Goal: Contribute content: Contribute content

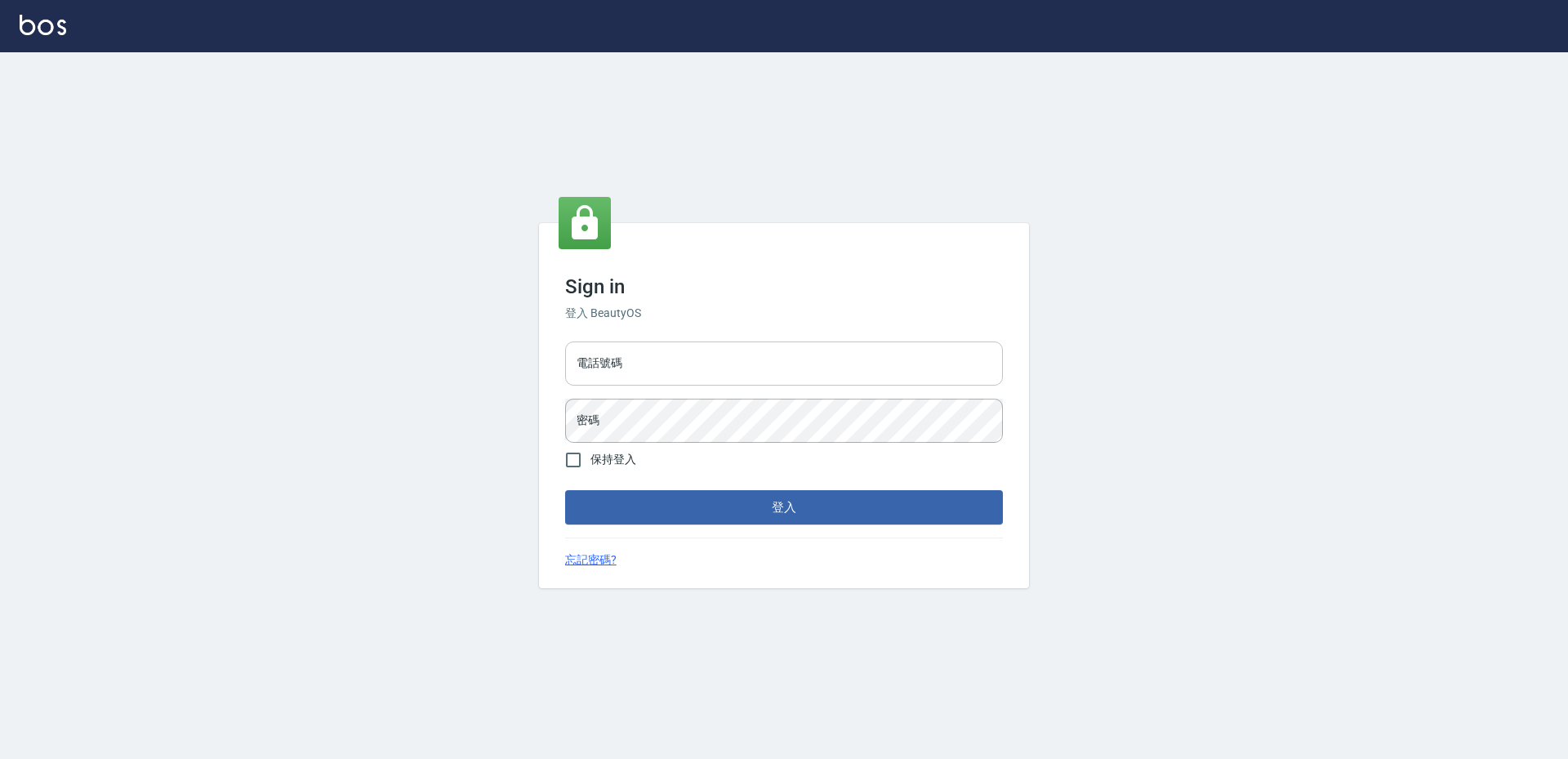
click at [731, 355] on input "電話號碼" at bounding box center [784, 363] width 438 height 44
type input "0988338477"
click at [565, 490] on button "登入" at bounding box center [784, 507] width 438 height 34
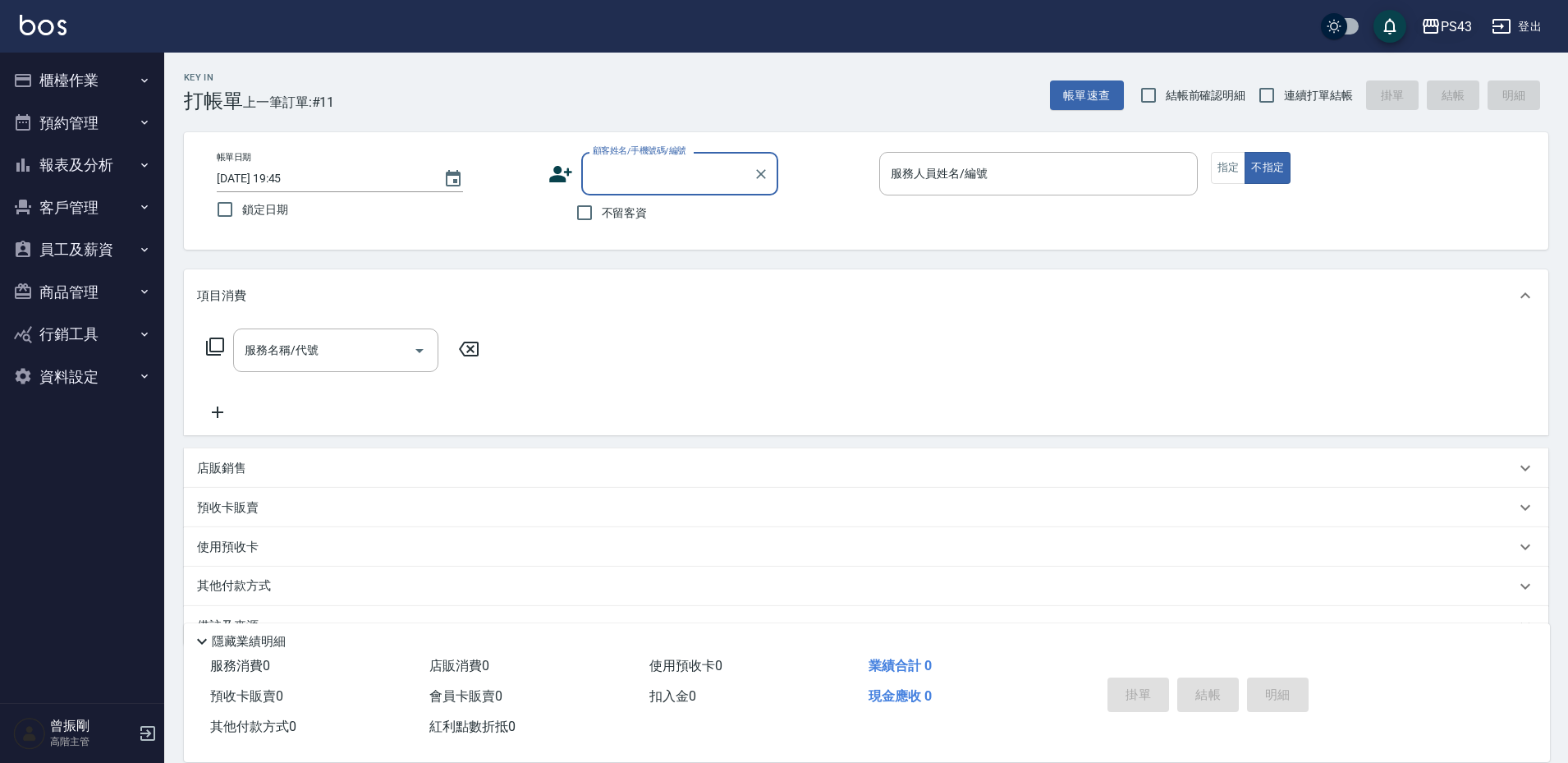
click at [1445, 35] on div "PS43" at bounding box center [1456, 27] width 31 height 21
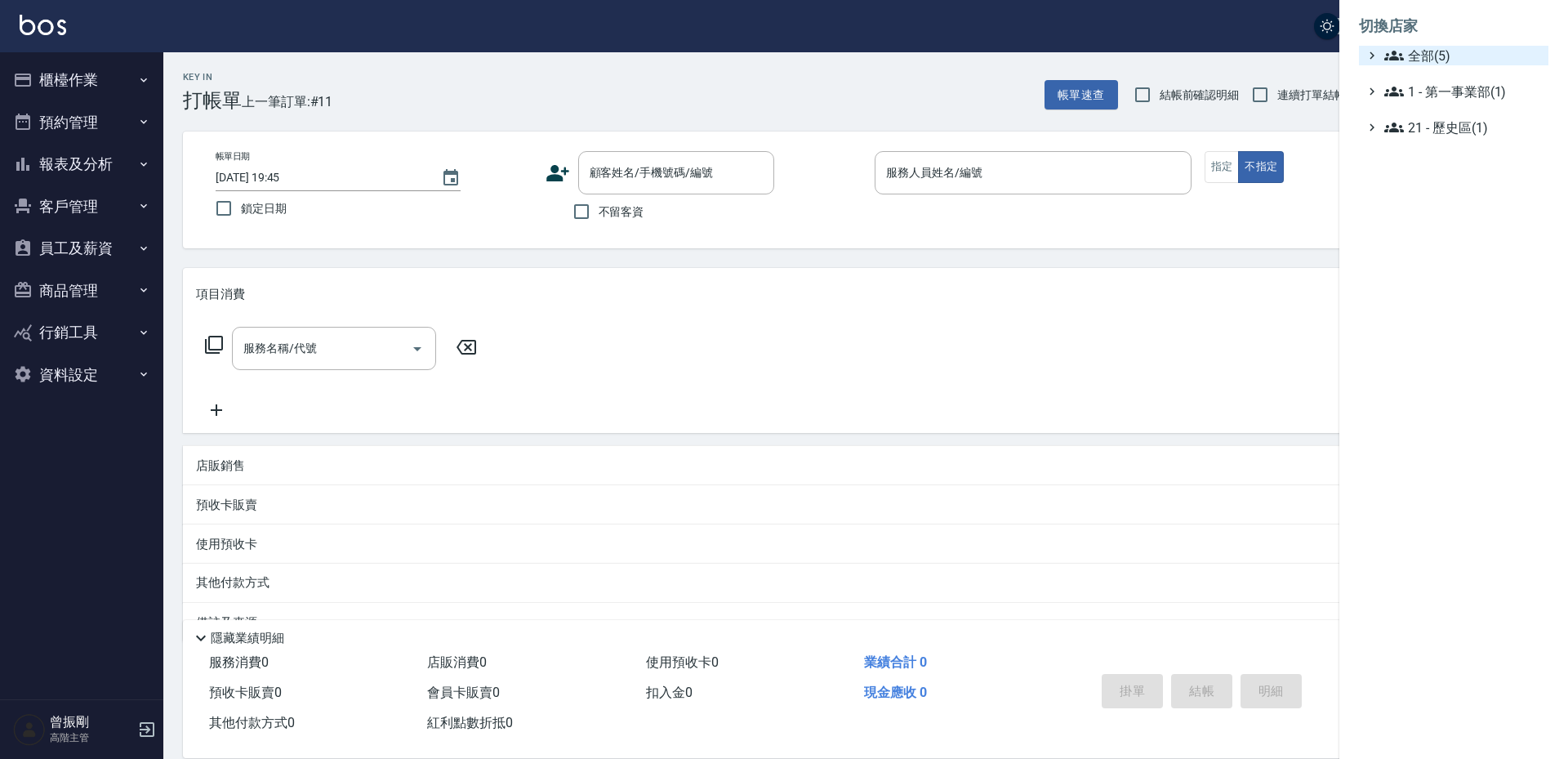
click at [1432, 49] on span "全部(5)" at bounding box center [1462, 55] width 157 height 20
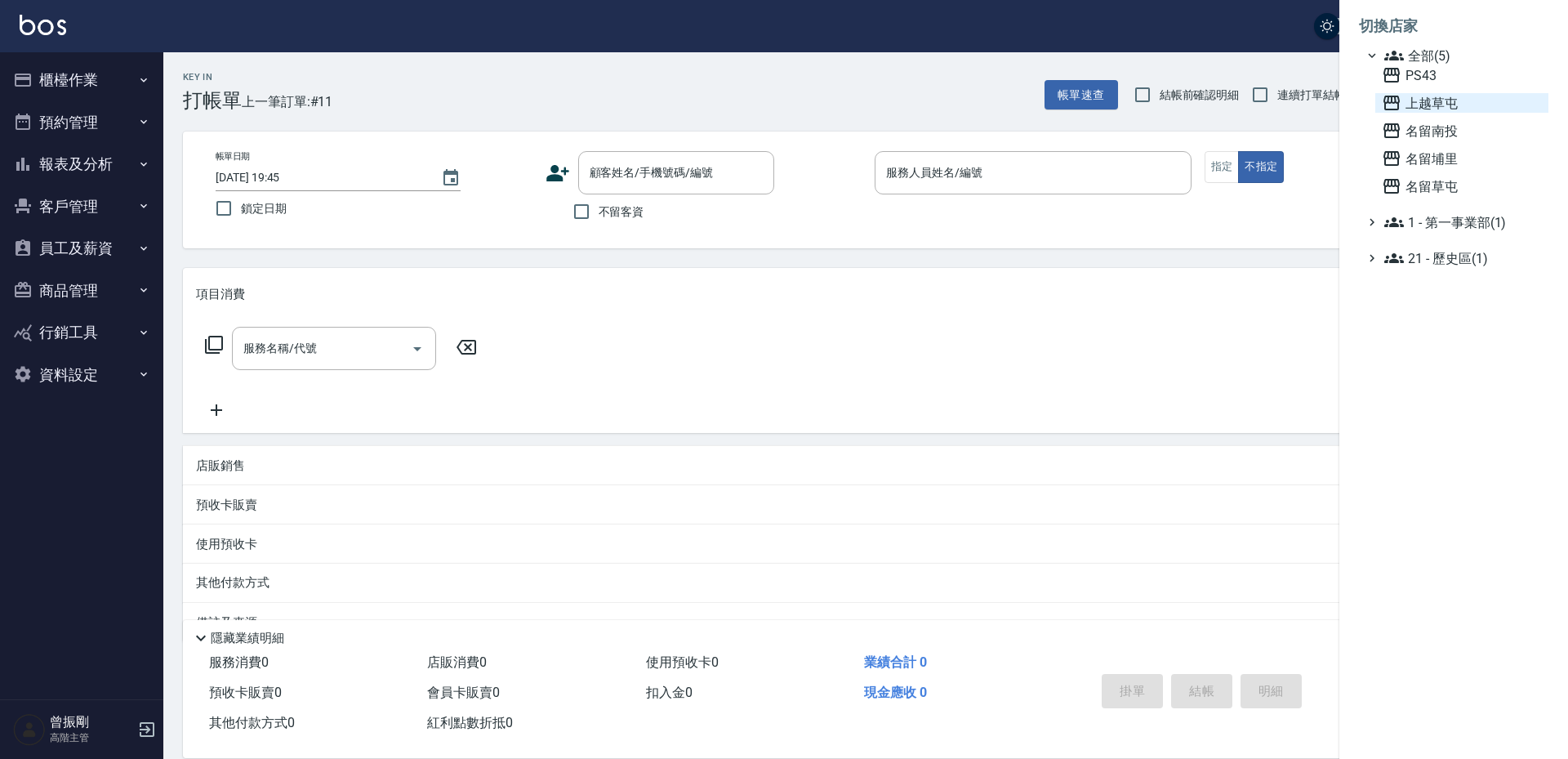
click at [1436, 110] on span "上越草屯" at bounding box center [1462, 102] width 160 height 20
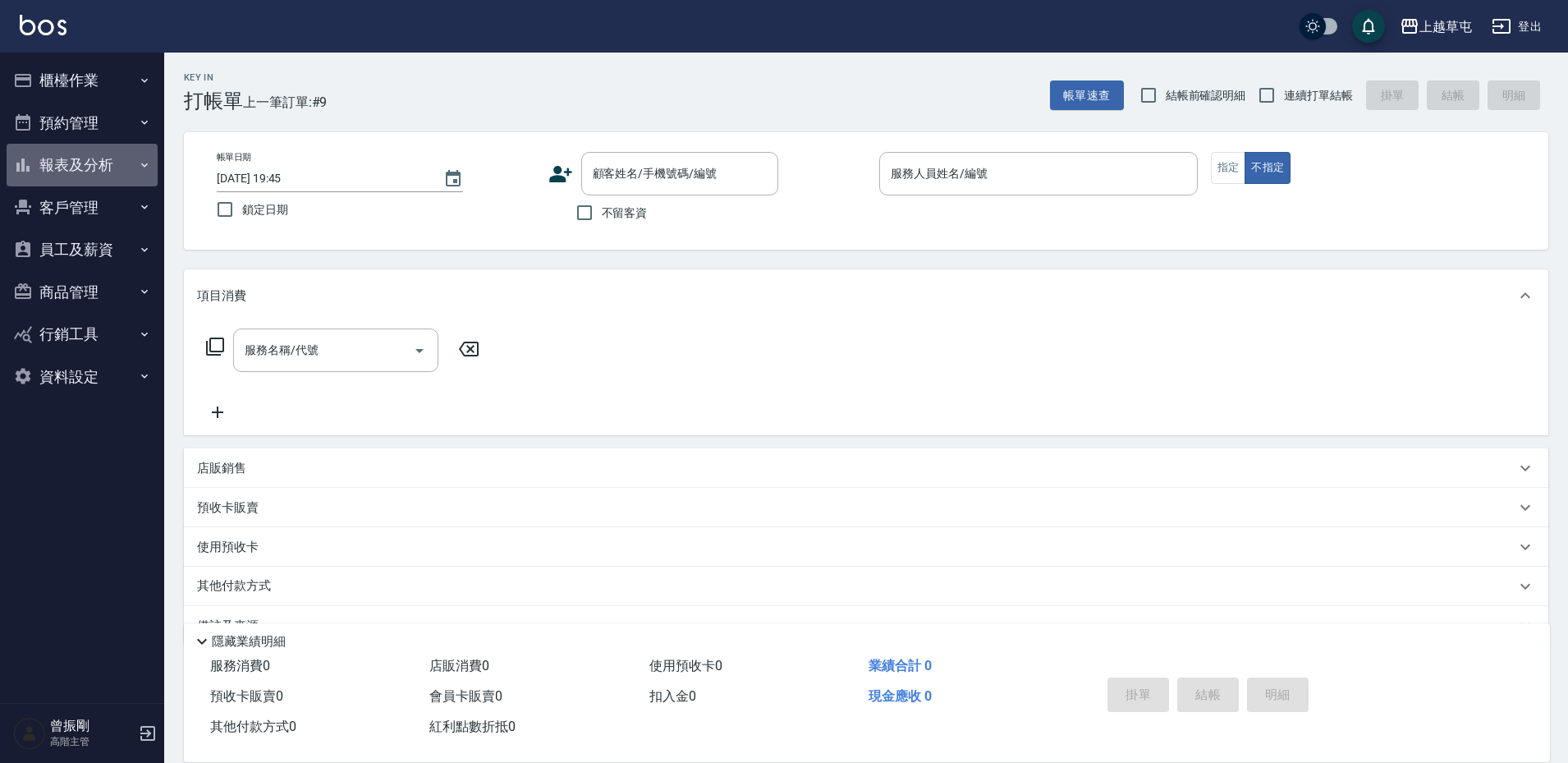
click at [81, 161] on button "報表及分析" at bounding box center [81, 165] width 151 height 43
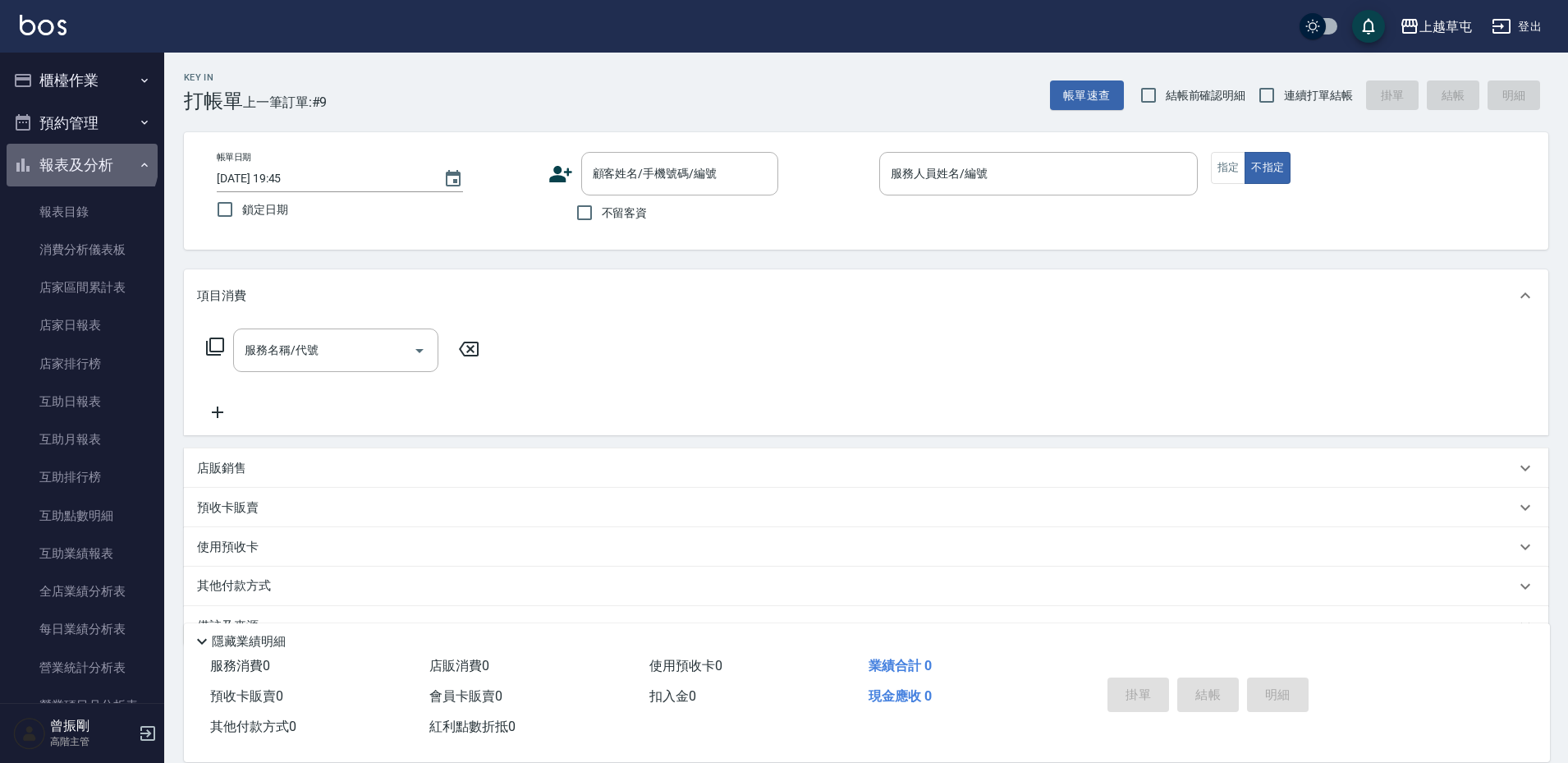
click at [81, 160] on button "報表及分析" at bounding box center [81, 165] width 151 height 43
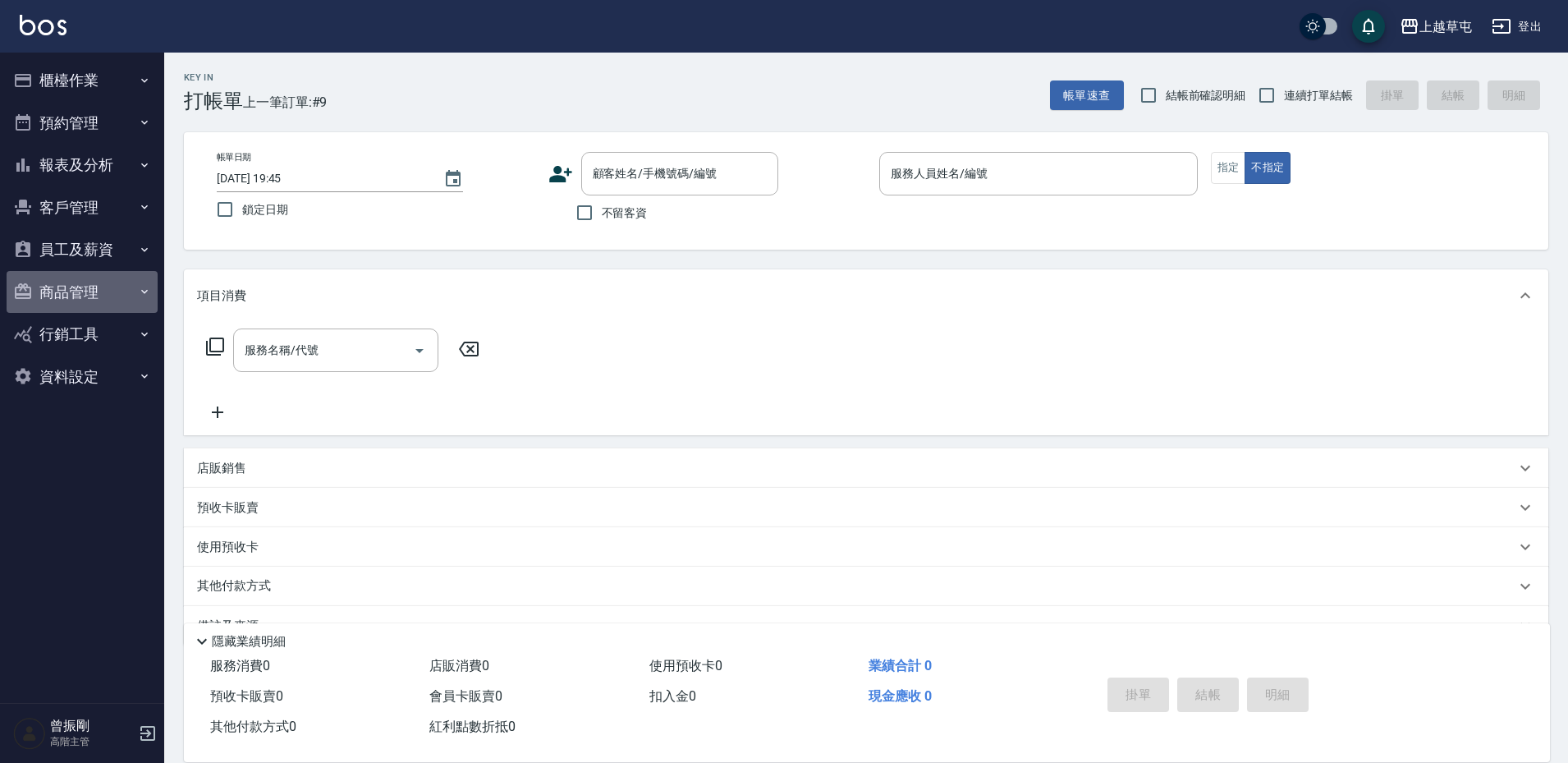
click at [67, 296] on button "商品管理" at bounding box center [81, 292] width 151 height 43
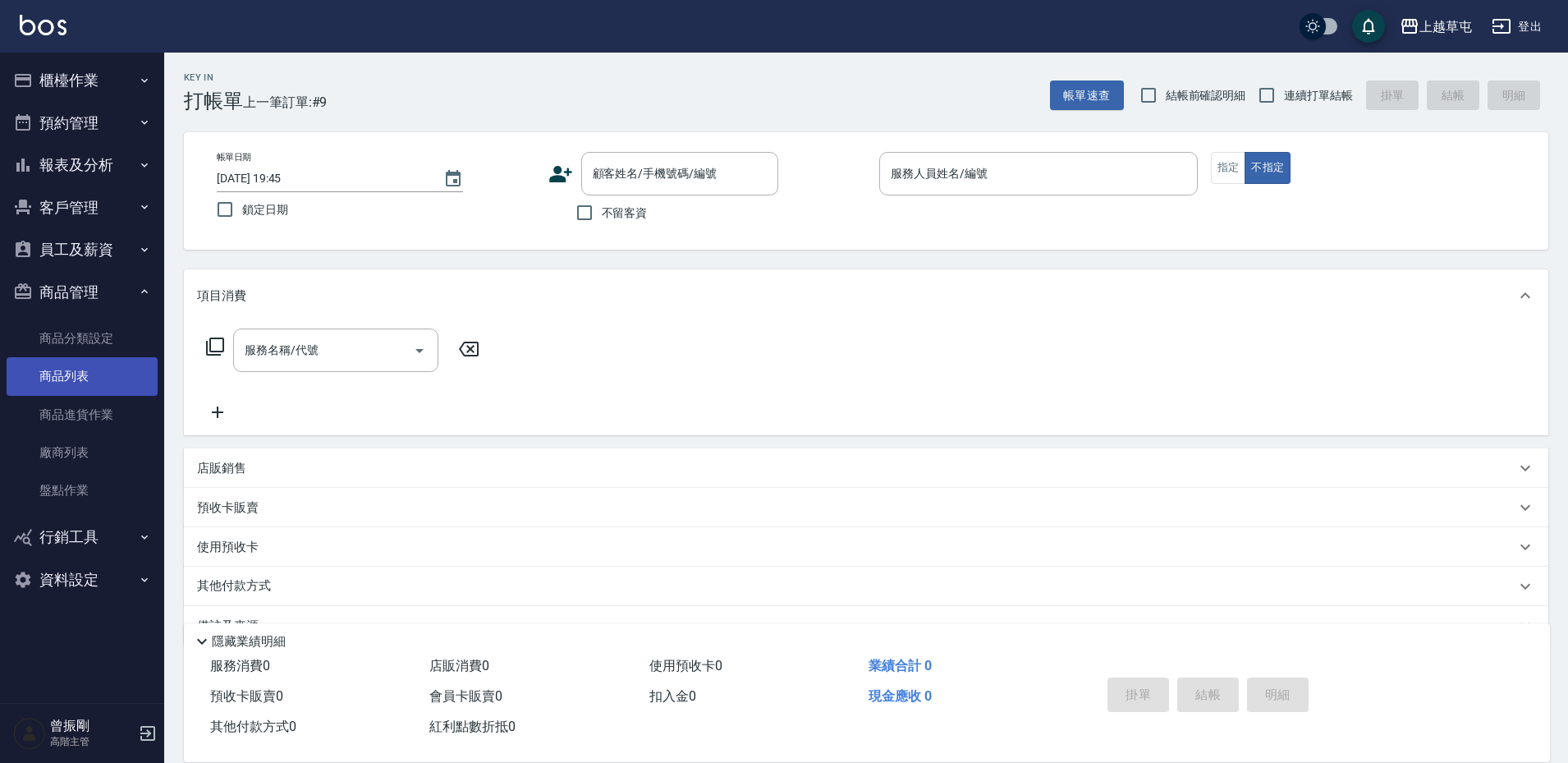
click at [84, 379] on link "商品列表" at bounding box center [81, 375] width 151 height 37
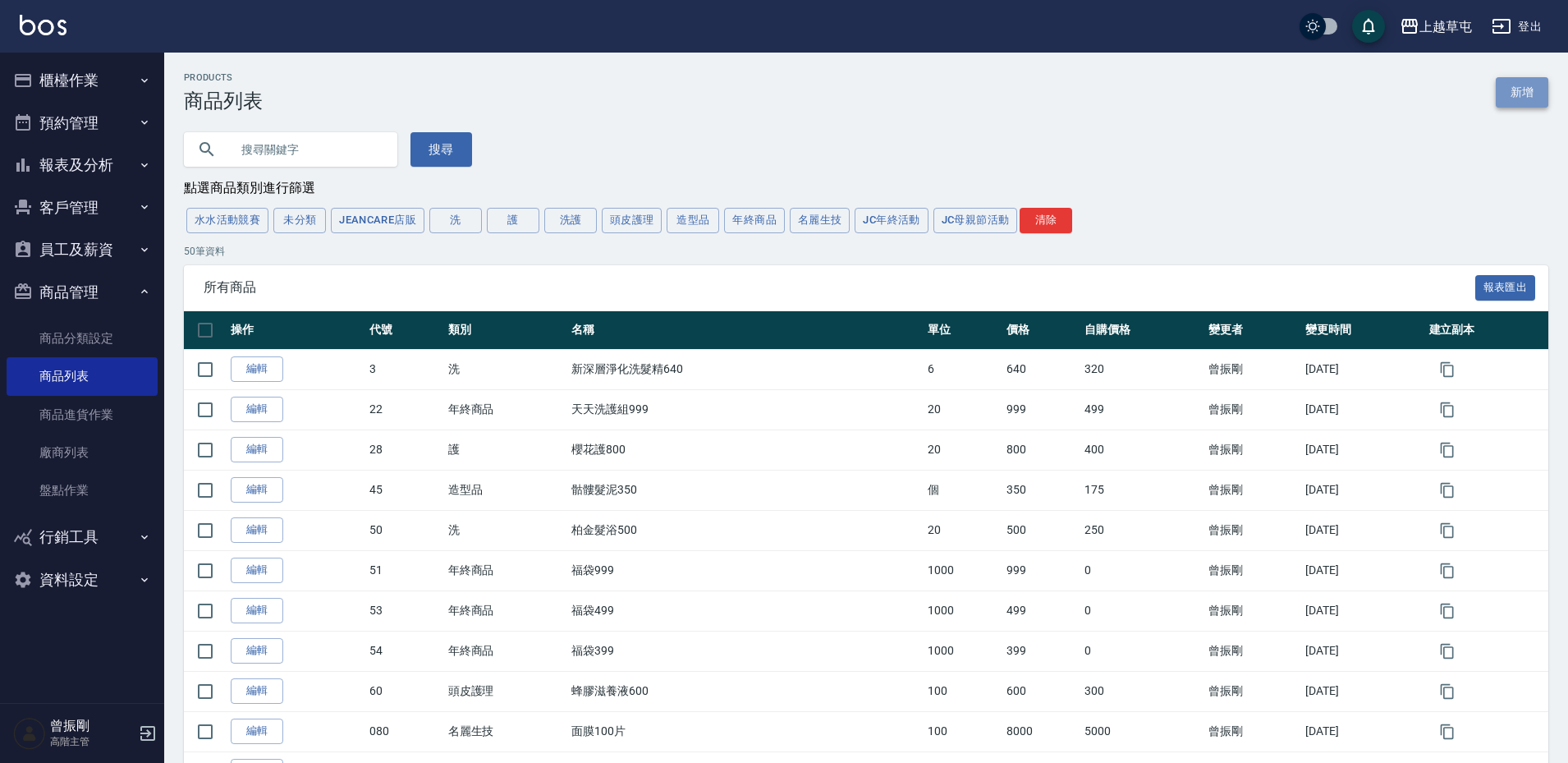
click at [1517, 95] on link "新增" at bounding box center [1522, 92] width 52 height 30
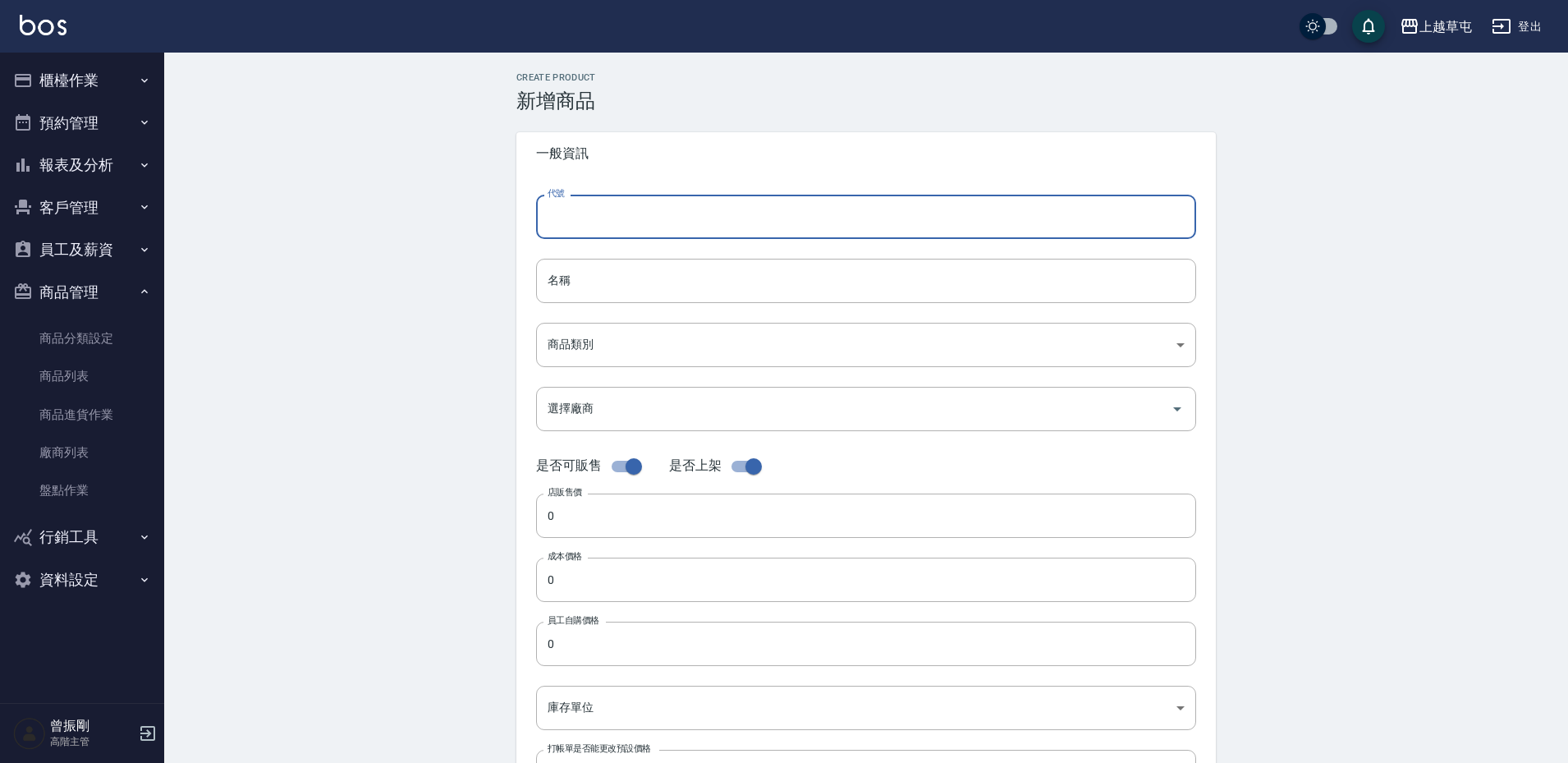
click at [599, 224] on input "代號" at bounding box center [866, 216] width 660 height 44
click at [577, 215] on input "代號" at bounding box center [866, 216] width 660 height 44
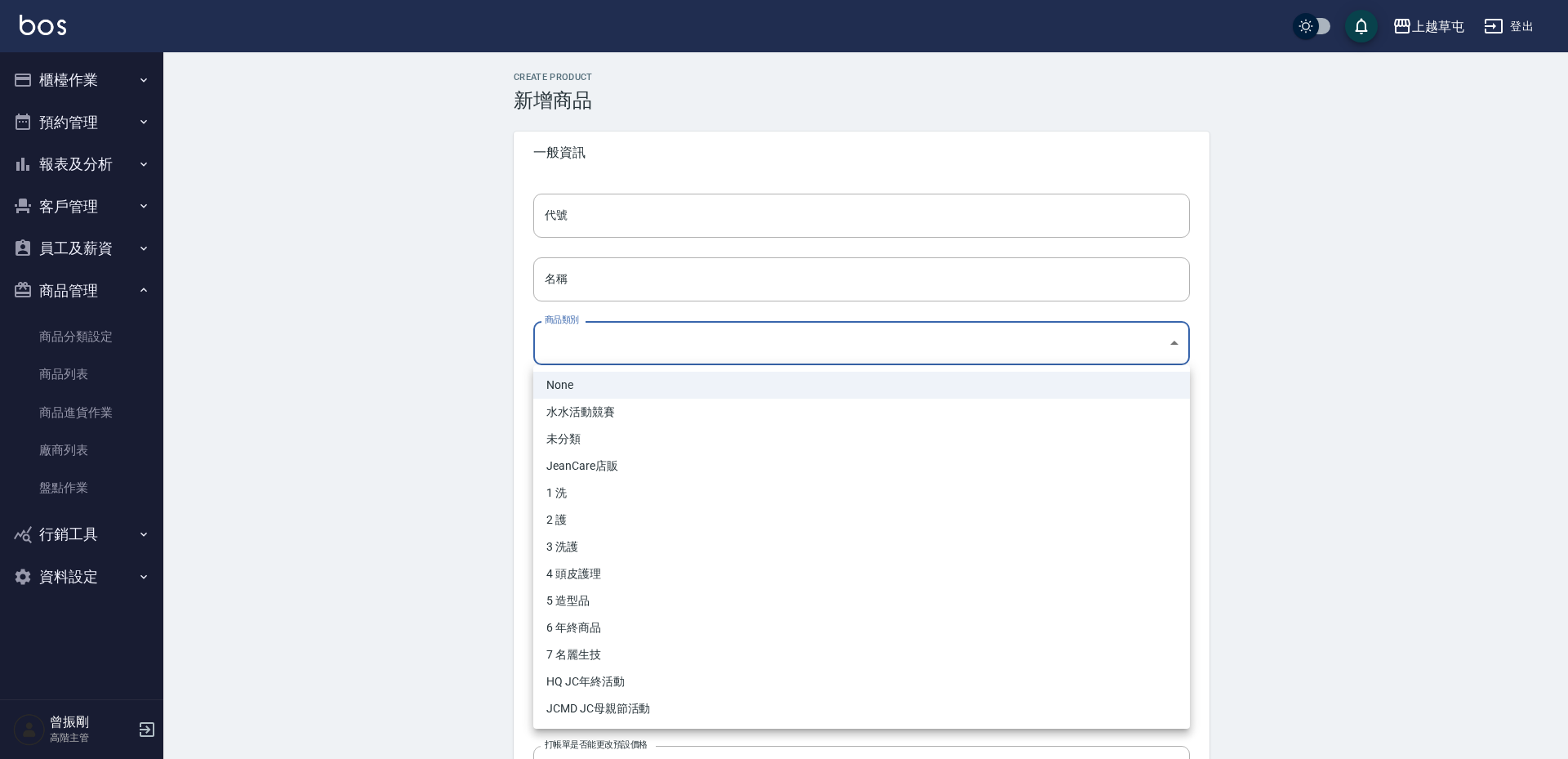
click at [599, 348] on body "上越草屯 登出 櫃檯作業 打帳單 帳單列表 掛單列表 座位開單 營業儀表板 現金收支登錄 高階收支登錄 材料自購登錄 每日結帳 排班表 現場電腦打卡 掃碼打卡…" at bounding box center [784, 563] width 1568 height 1127
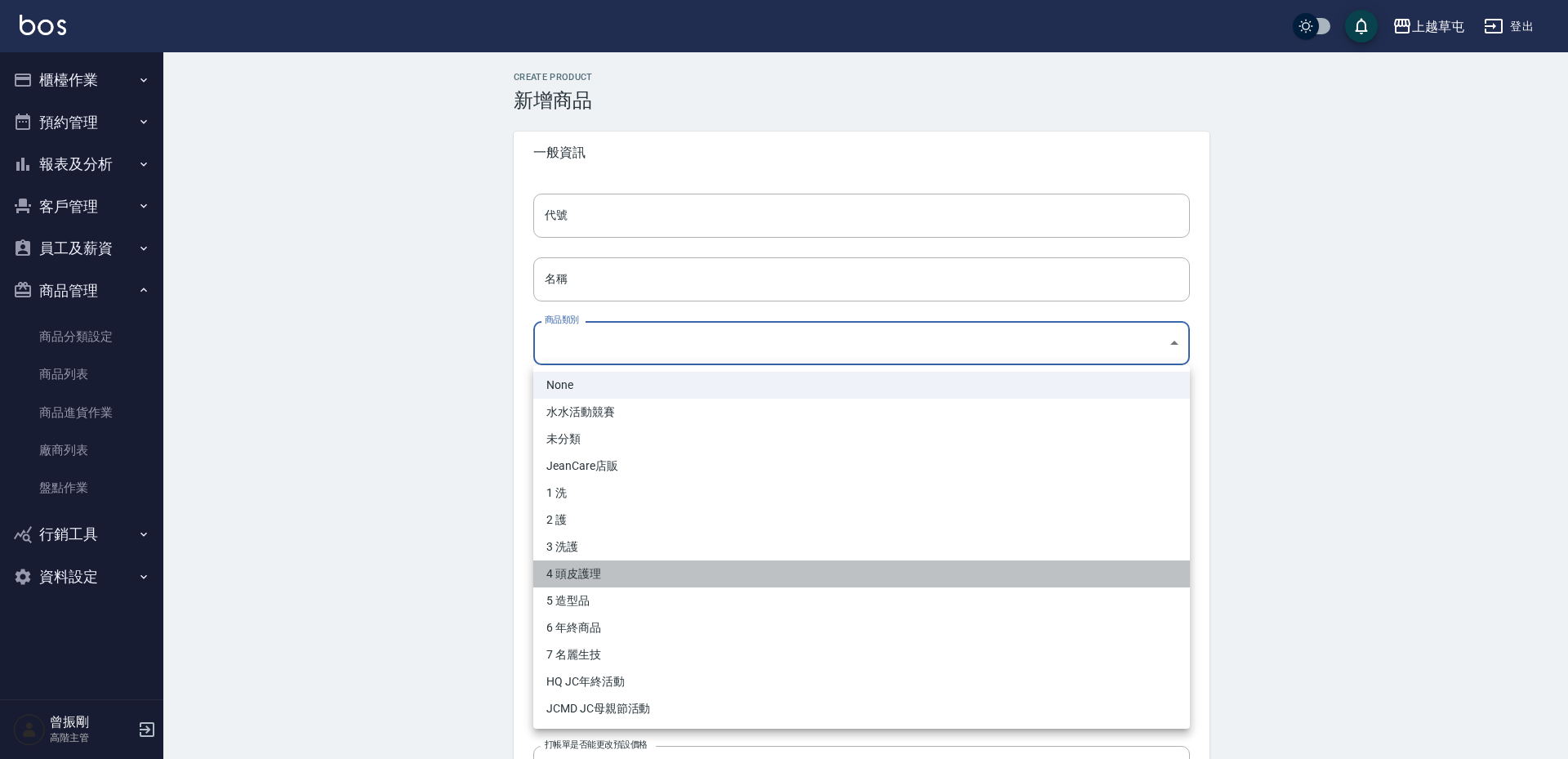
click at [586, 574] on li "4 頭皮護理" at bounding box center [861, 574] width 656 height 27
type input "a490818f-d9e1-4d92-9750-9f4ea42bc89f"
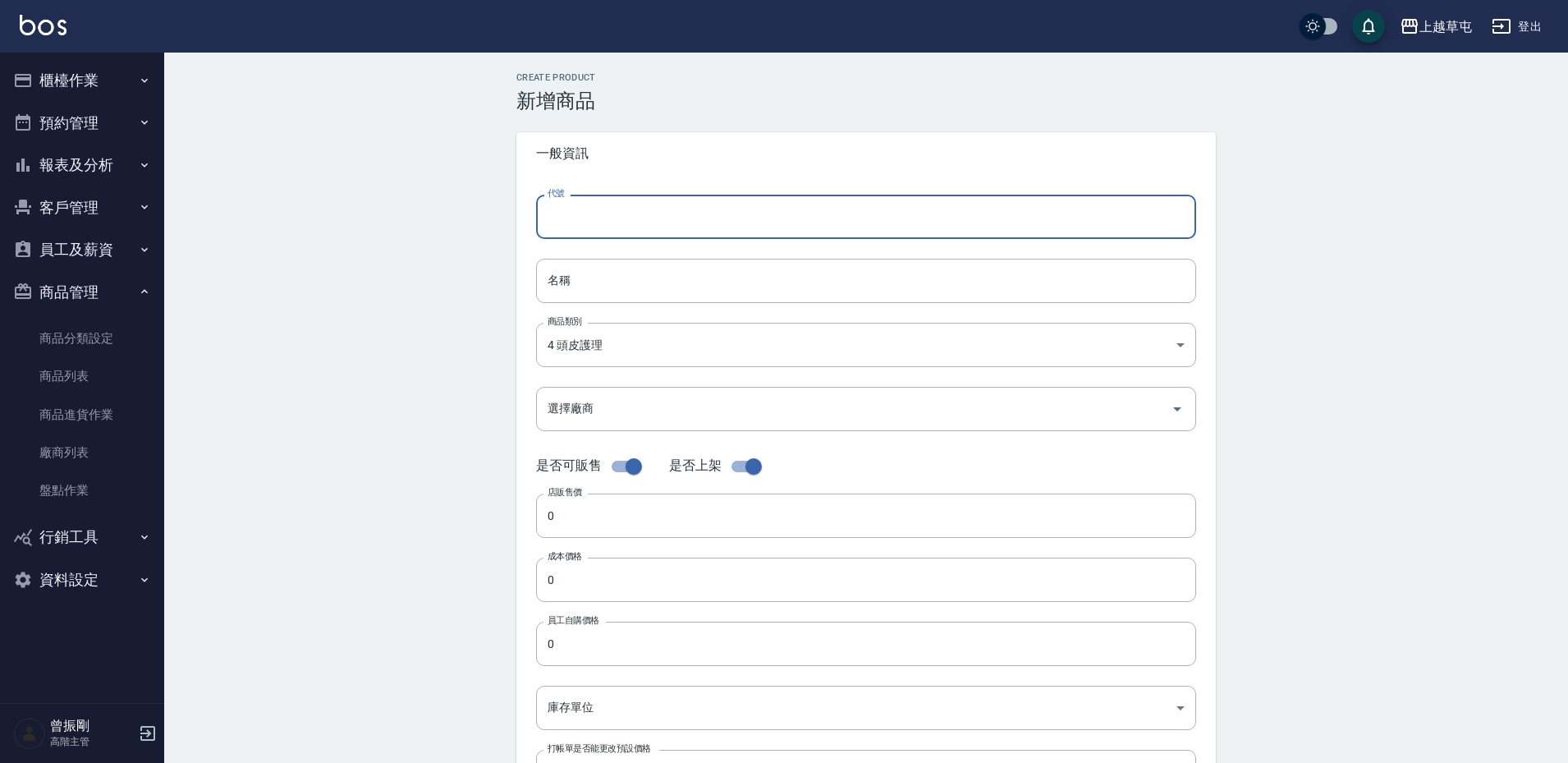
click at [603, 211] on input "代號" at bounding box center [866, 216] width 660 height 44
type input "4680"
click at [612, 286] on input "名稱" at bounding box center [866, 280] width 660 height 44
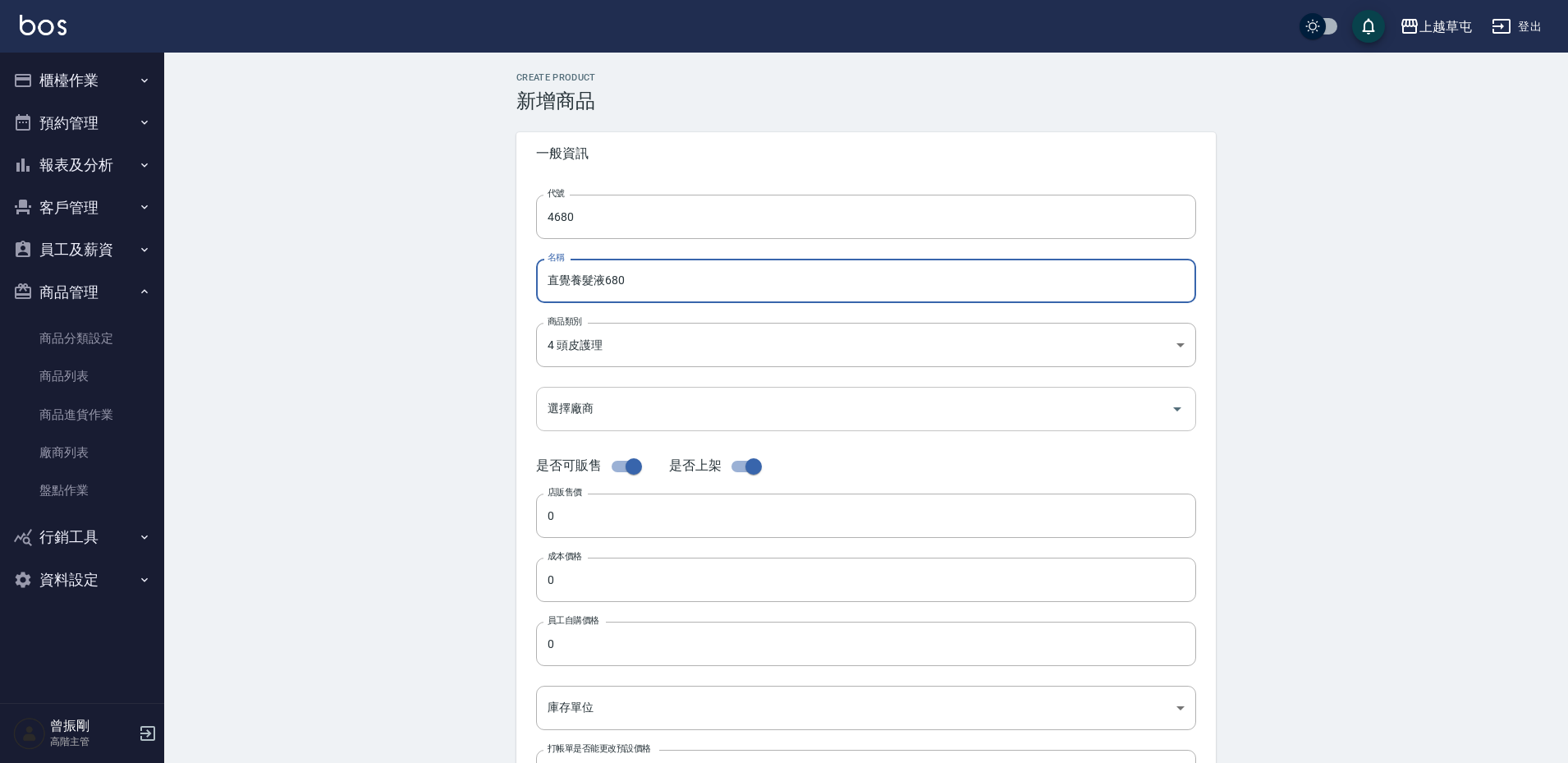
type input "直覺養髮液680"
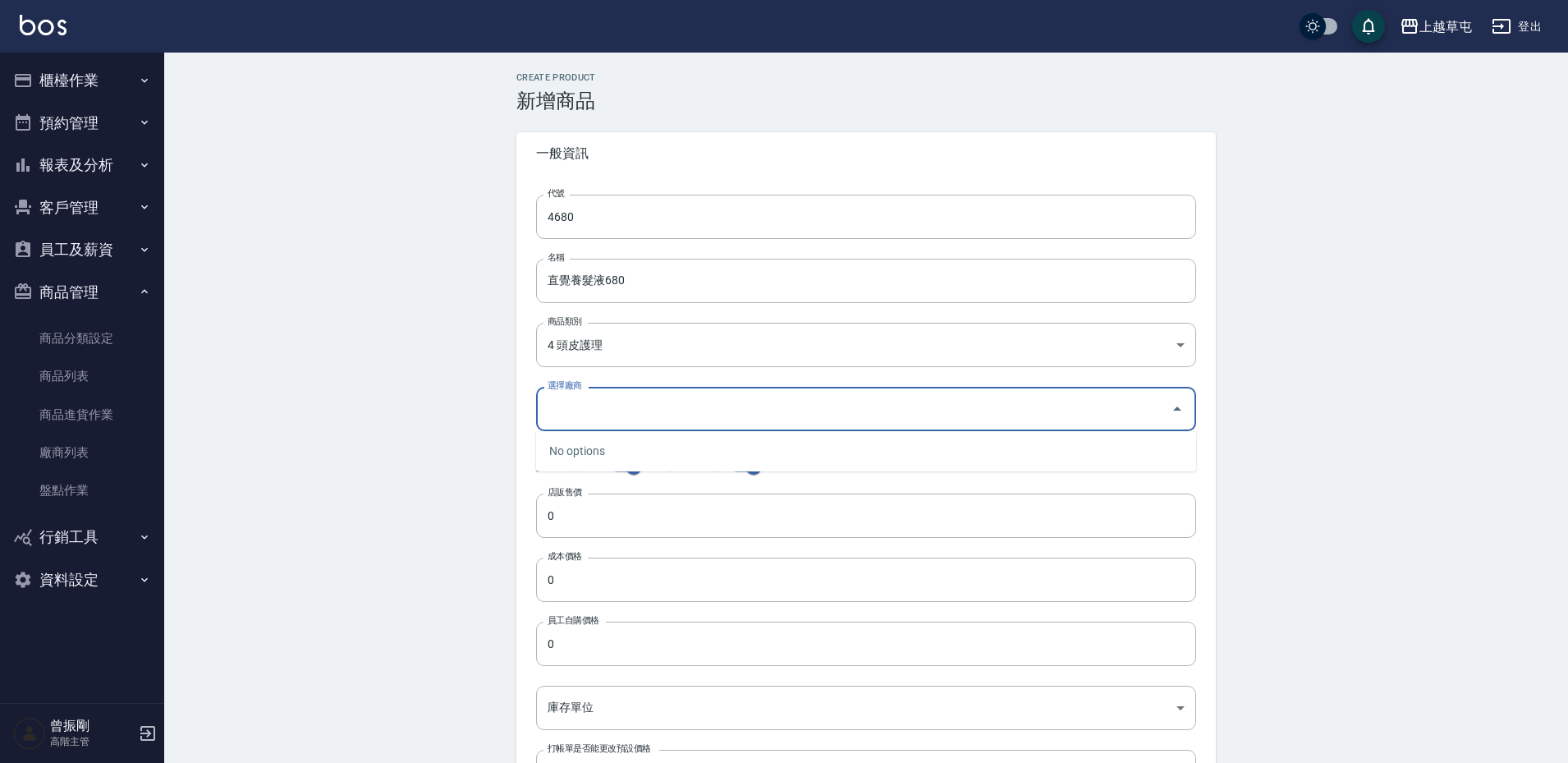
click at [609, 408] on input "選擇廠商" at bounding box center [854, 408] width 621 height 29
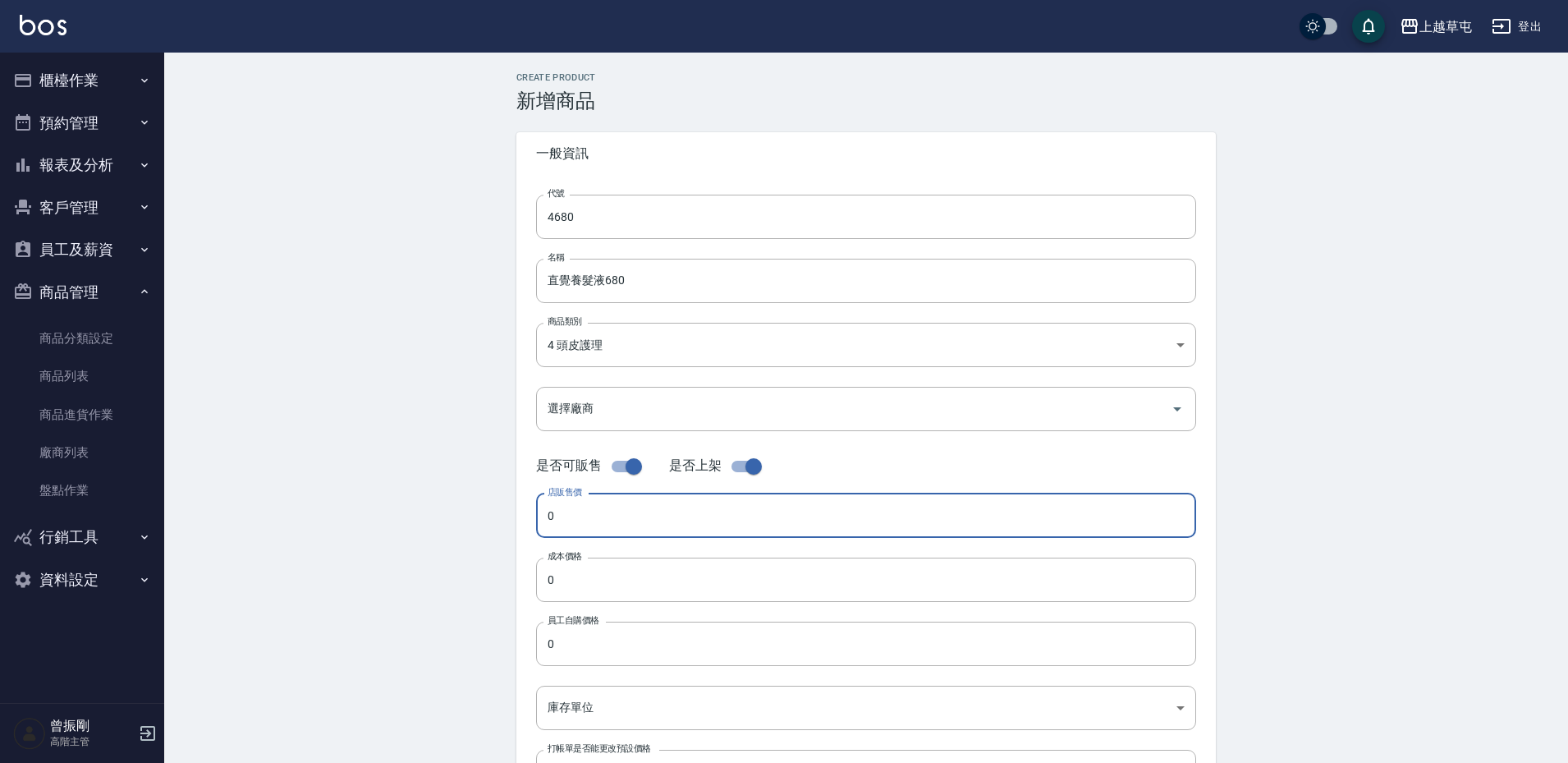
click at [592, 510] on input "0" at bounding box center [866, 515] width 660 height 44
type input "680"
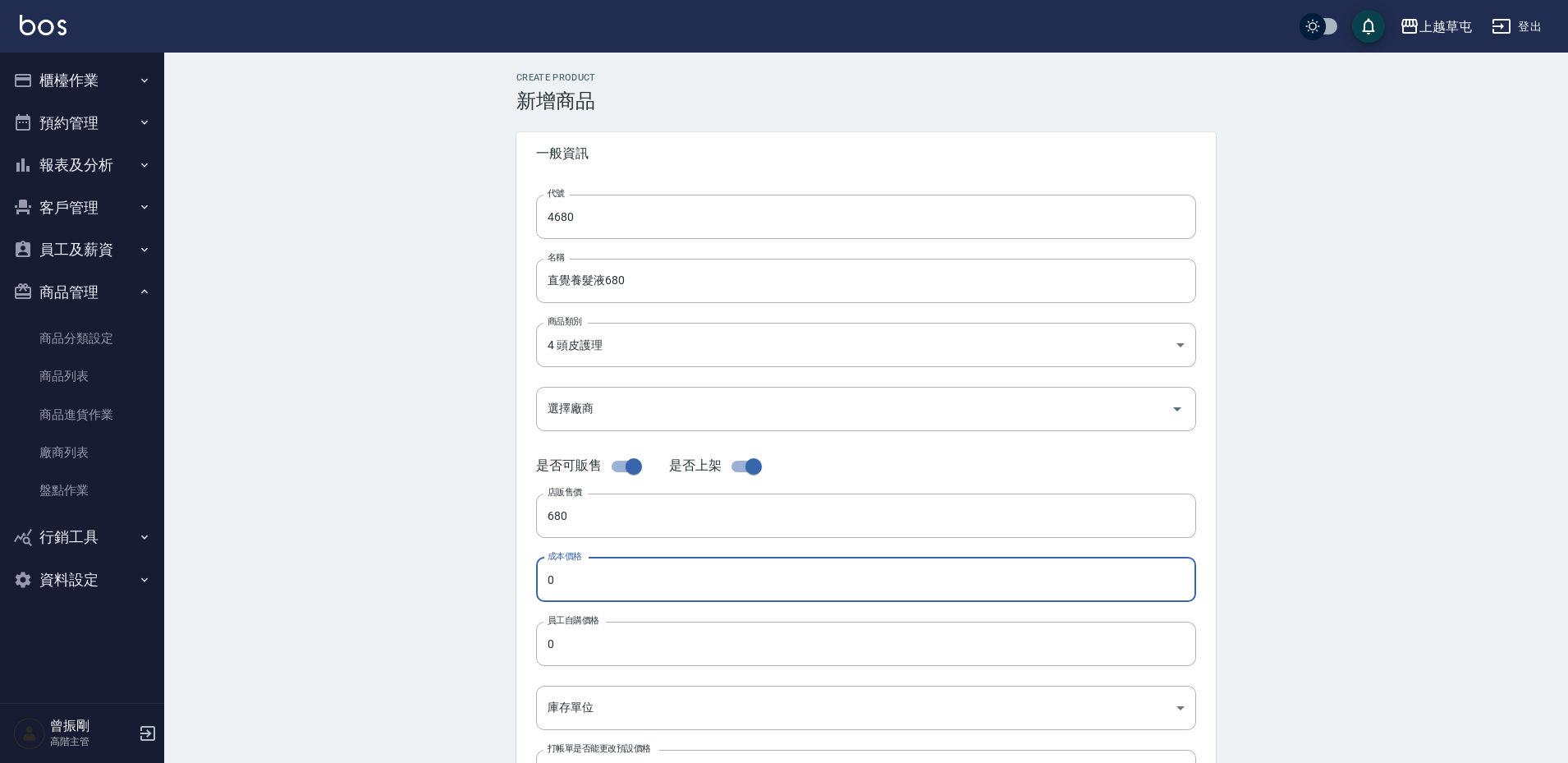
click at [563, 571] on input "0" at bounding box center [866, 579] width 660 height 44
type input "340"
click at [658, 640] on input "0" at bounding box center [866, 643] width 660 height 44
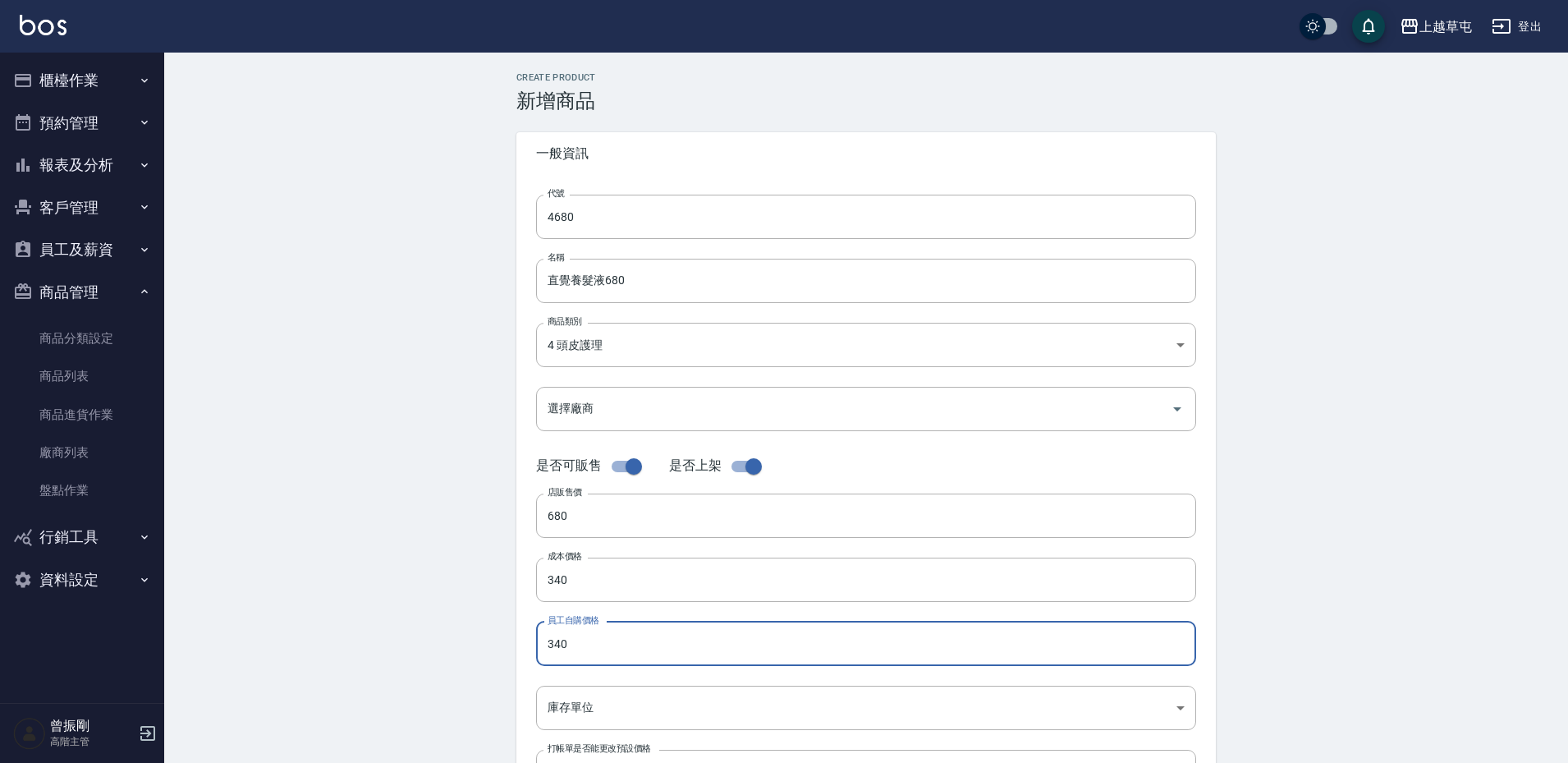
type input "340"
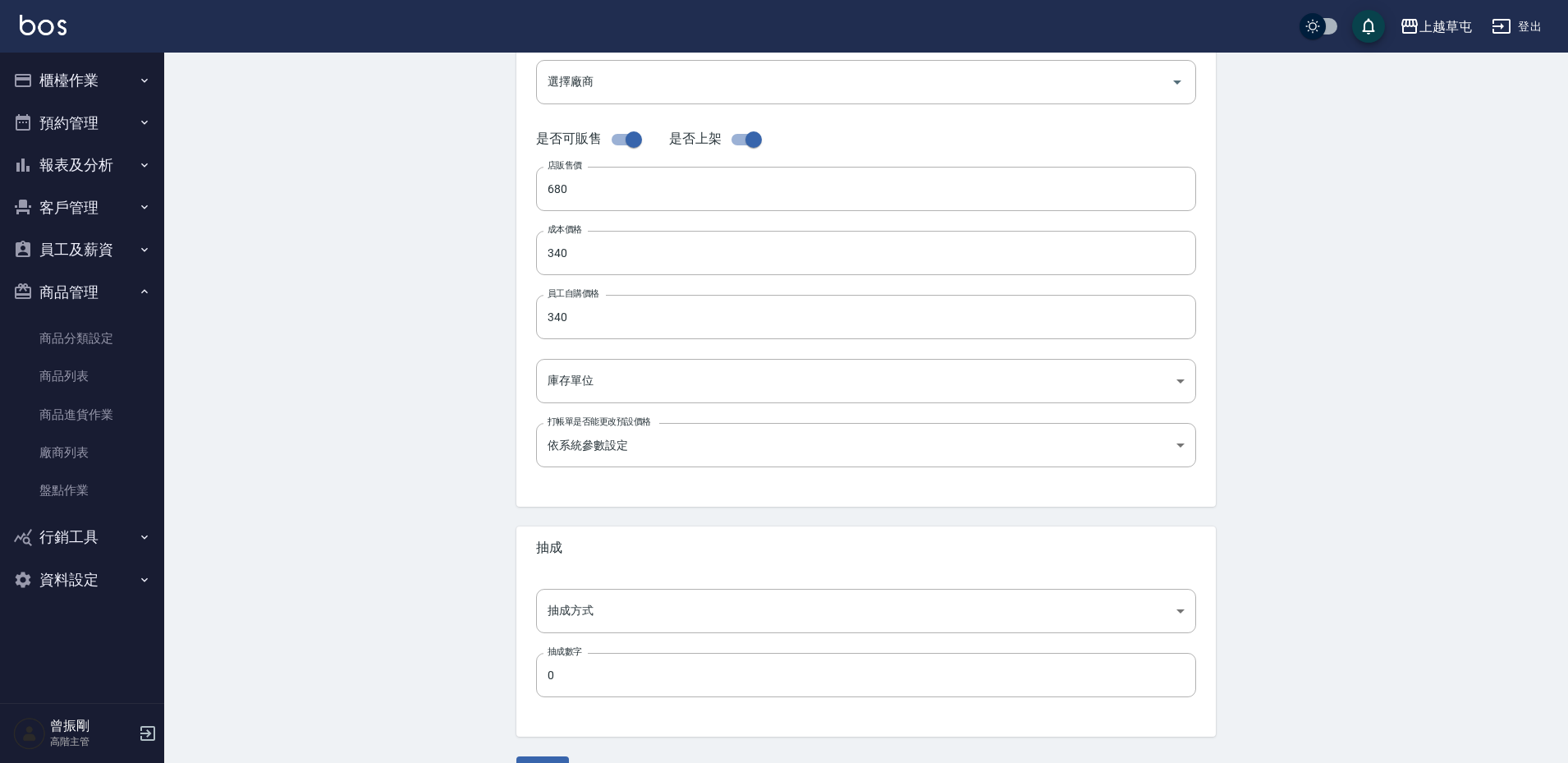
scroll to position [329, 0]
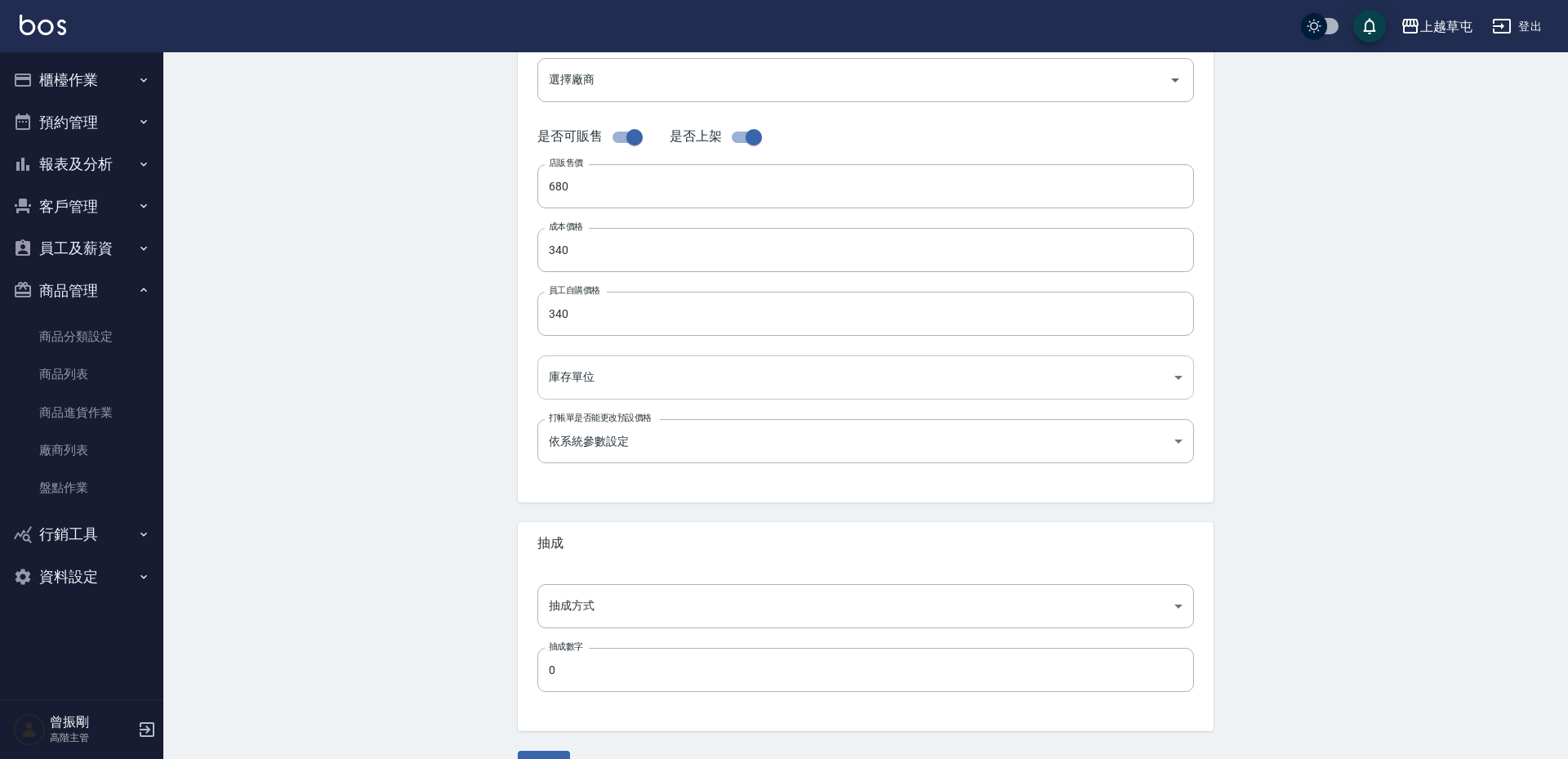
click at [614, 382] on body "上越草屯 登出 櫃檯作業 打帳單 帳單列表 掛單列表 座位開單 營業儀表板 現金收支登錄 高階收支登錄 材料自購登錄 每日結帳 排班表 現場電腦打卡 掃碼打卡…" at bounding box center [784, 237] width 1568 height 1127
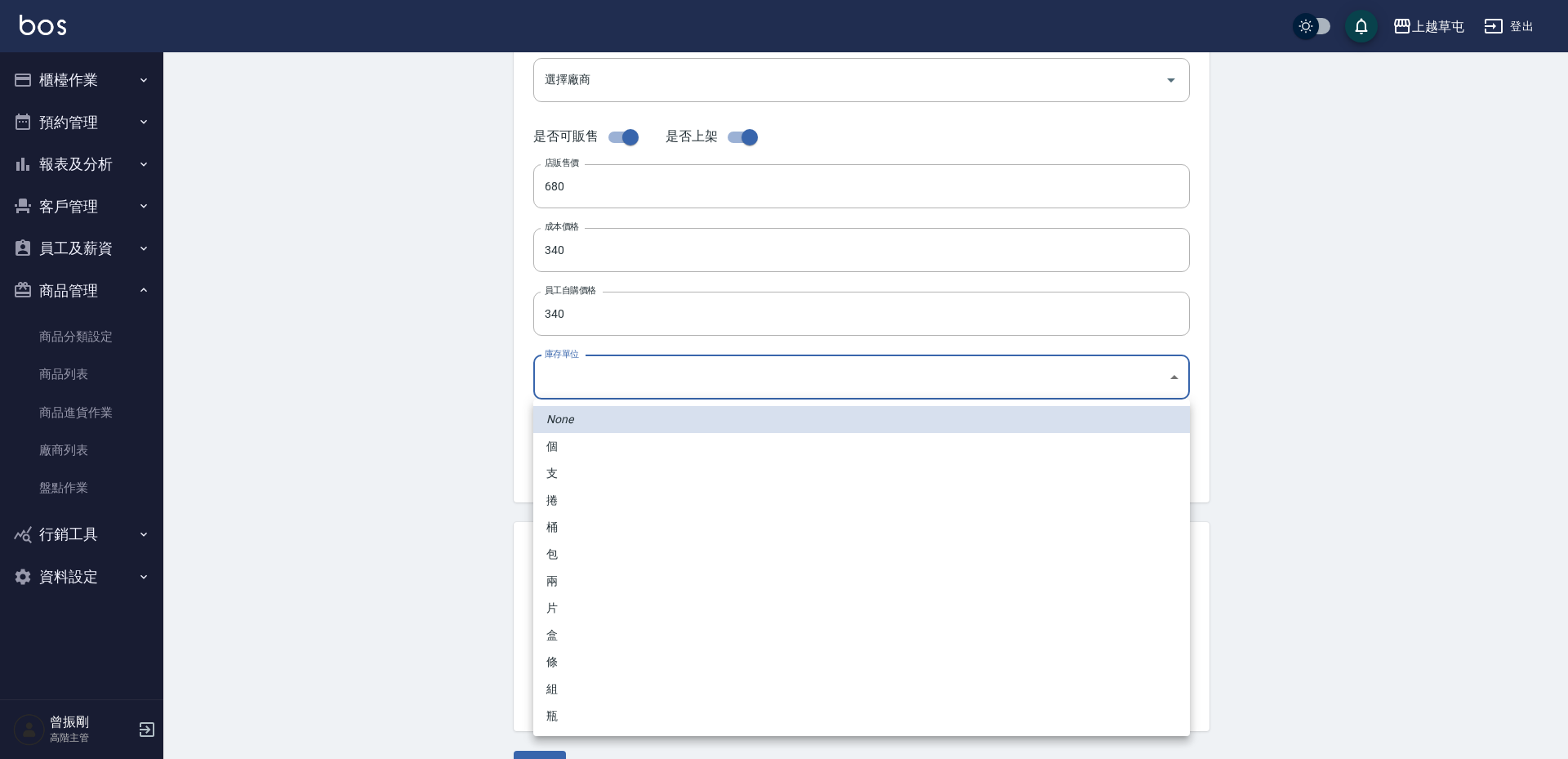
click at [585, 448] on li "個" at bounding box center [861, 446] width 656 height 27
type input "個"
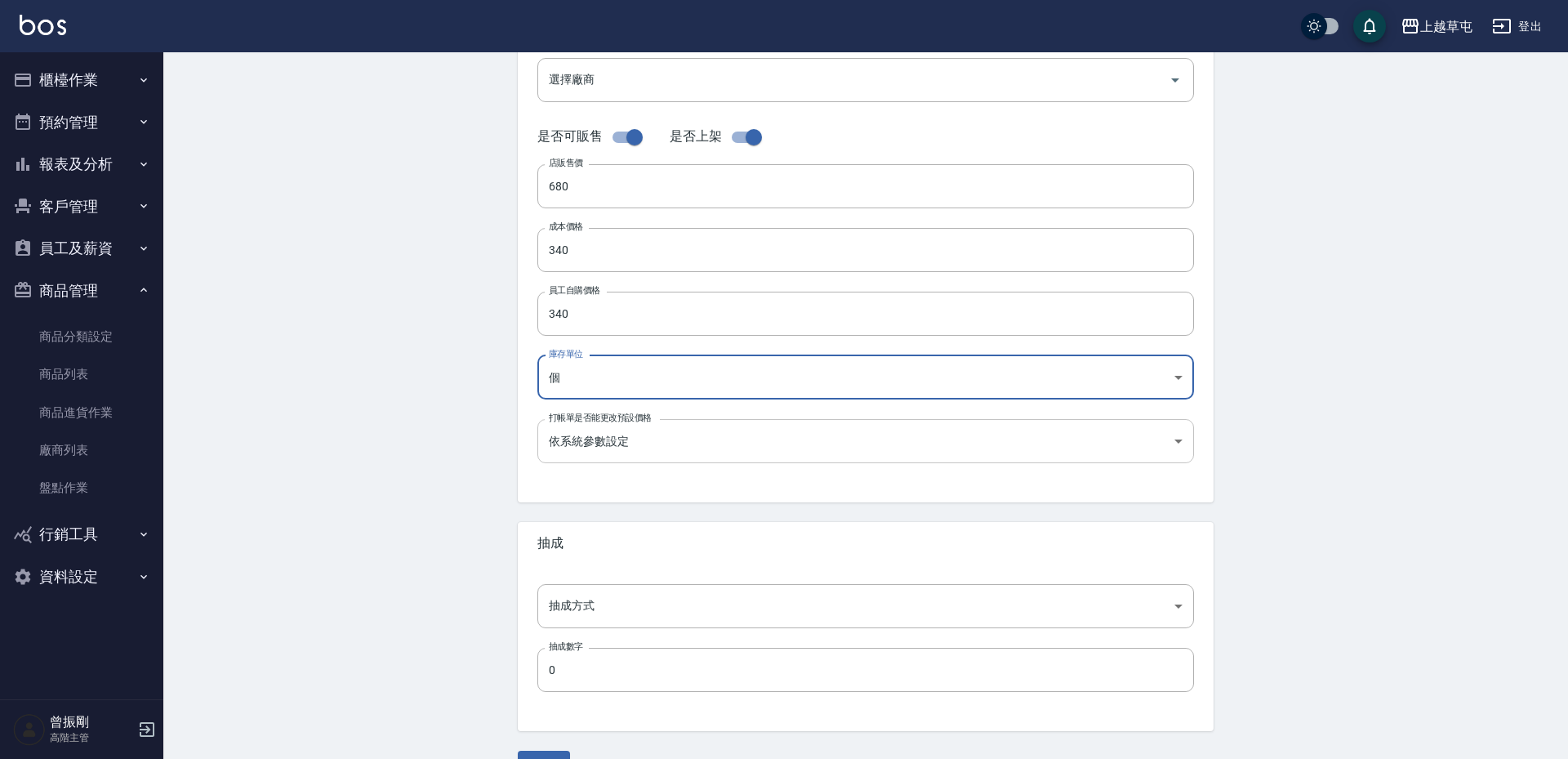
click at [627, 440] on body "上越草屯 登出 櫃檯作業 打帳單 帳單列表 掛單列表 座位開單 營業儀表板 現金收支登錄 高階收支登錄 材料自購登錄 每日結帳 排班表 現場電腦打卡 掃碼打卡…" at bounding box center [784, 237] width 1568 height 1127
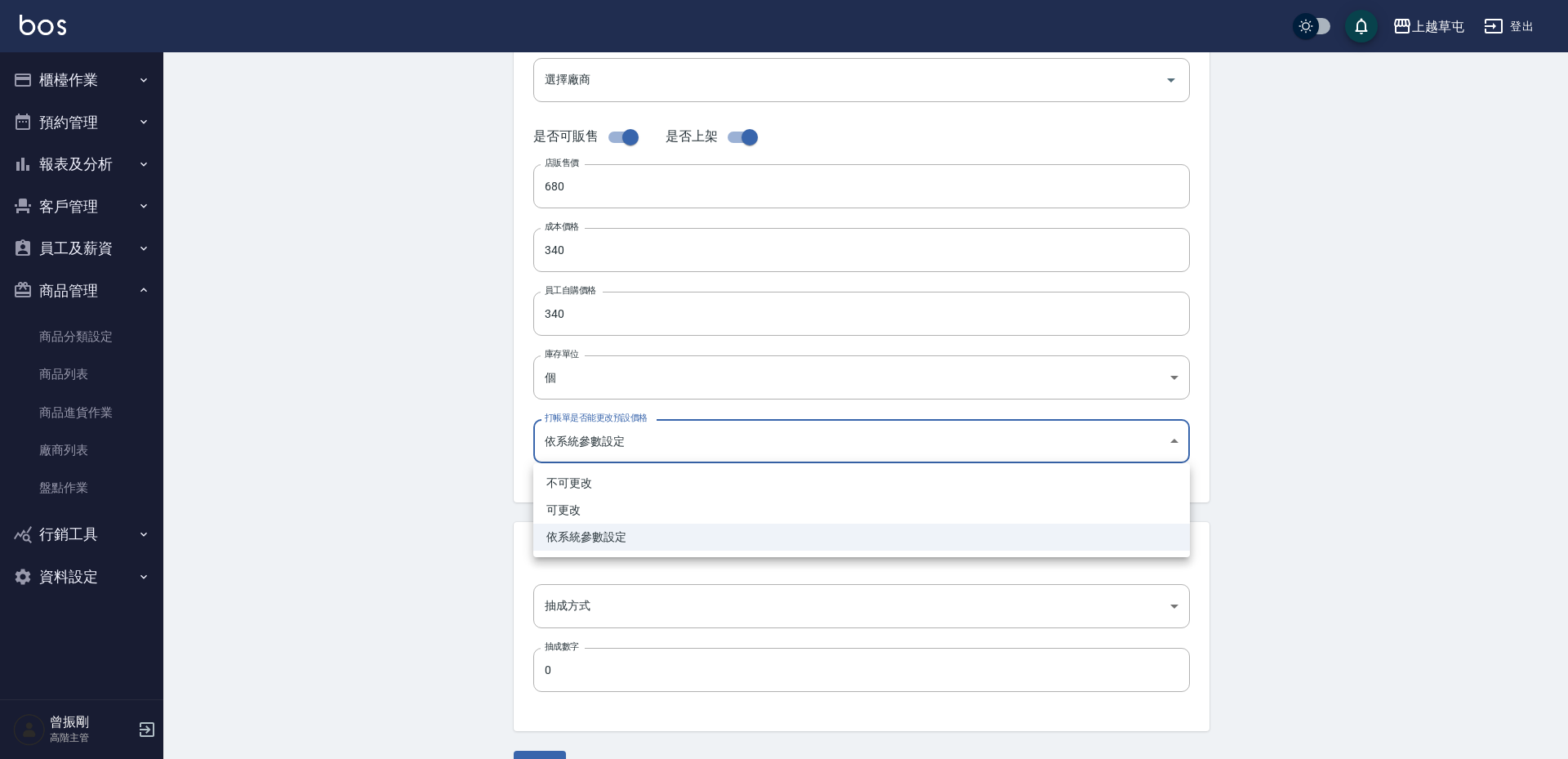
click at [589, 510] on li "可更改" at bounding box center [861, 509] width 656 height 27
type input "FALSE"
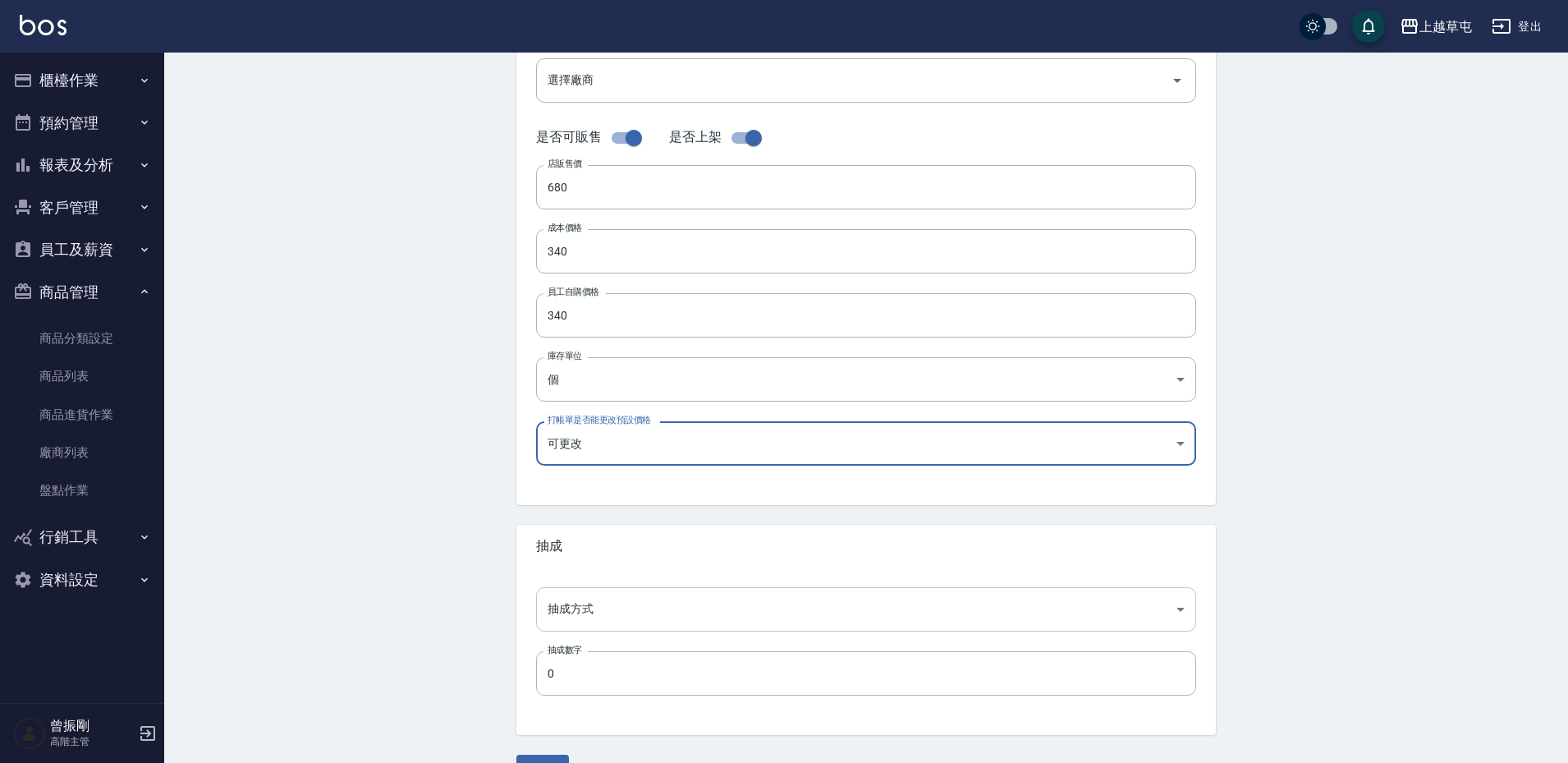
click at [601, 604] on body "上越草屯 登出 櫃檯作業 打帳單 帳單列表 掛單列表 座位開單 營業儀表板 現金收支登錄 高階收支登錄 材料自購登錄 每日結帳 排班表 現場電腦打卡 掃碼打卡…" at bounding box center [784, 238] width 1568 height 1133
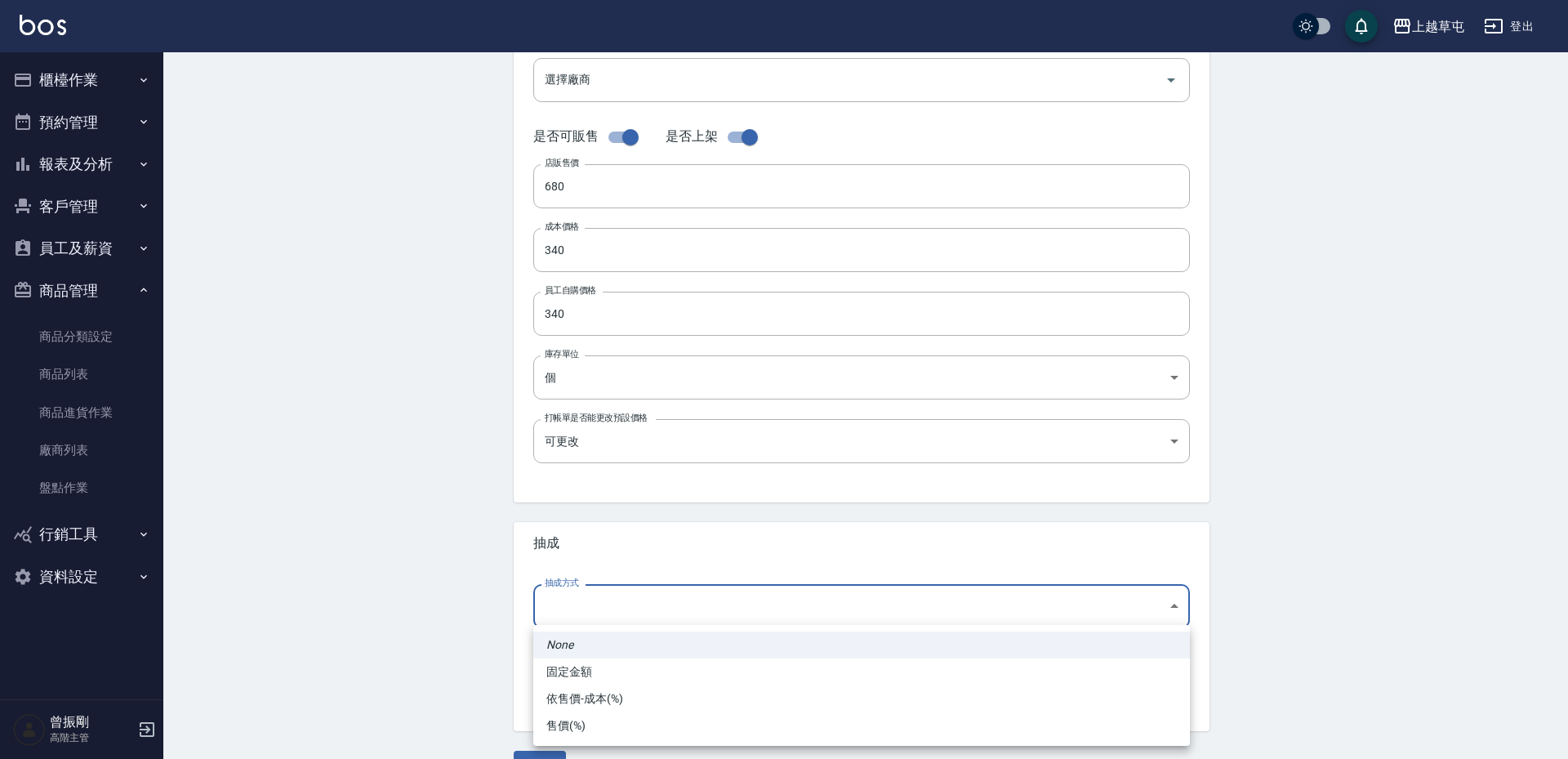
click at [614, 700] on li "依售價-成本(%)" at bounding box center [861, 698] width 656 height 27
type input "byCost"
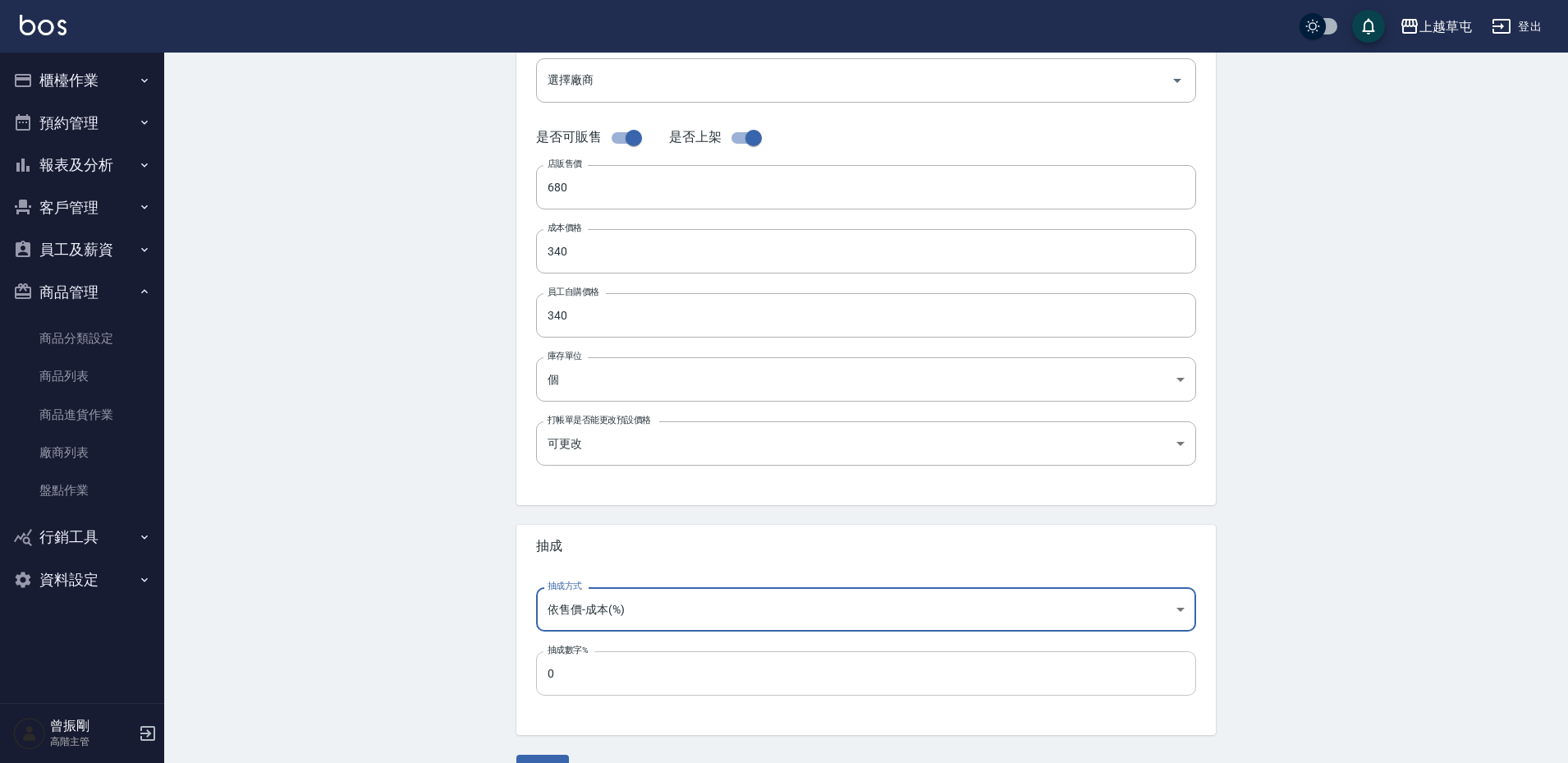
click at [617, 669] on input "0" at bounding box center [866, 672] width 660 height 44
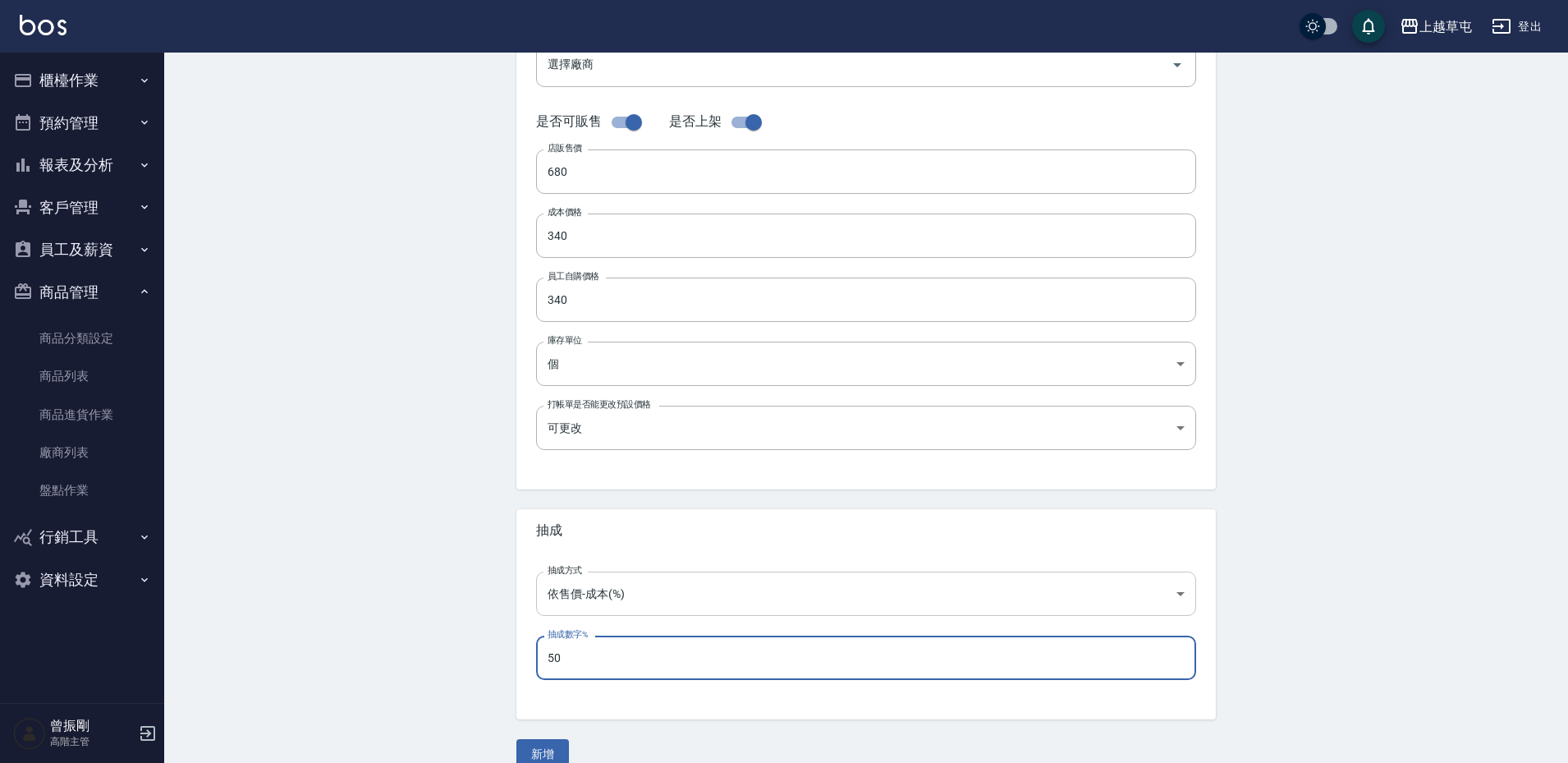
scroll to position [370, 0]
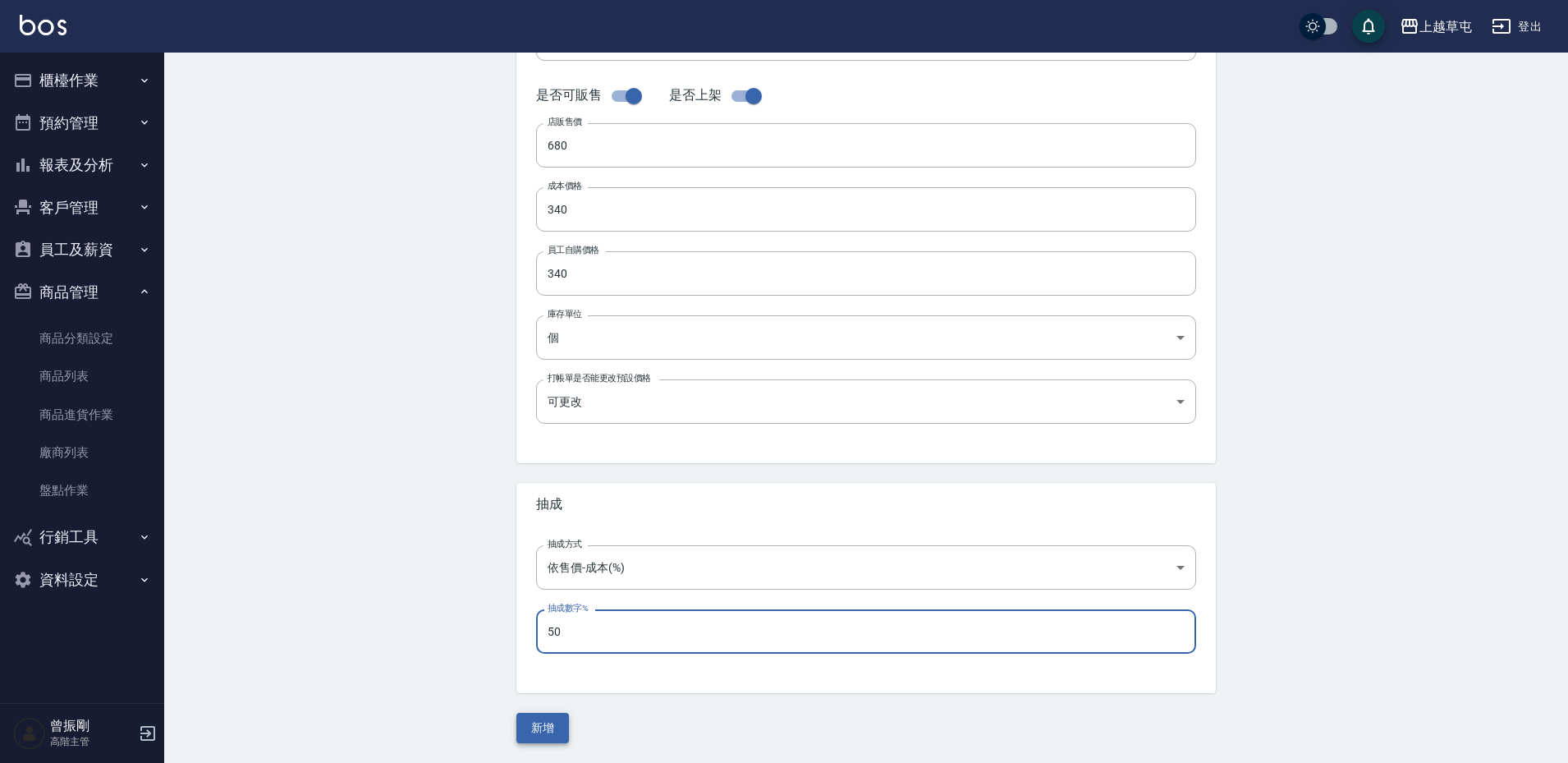
type input "50"
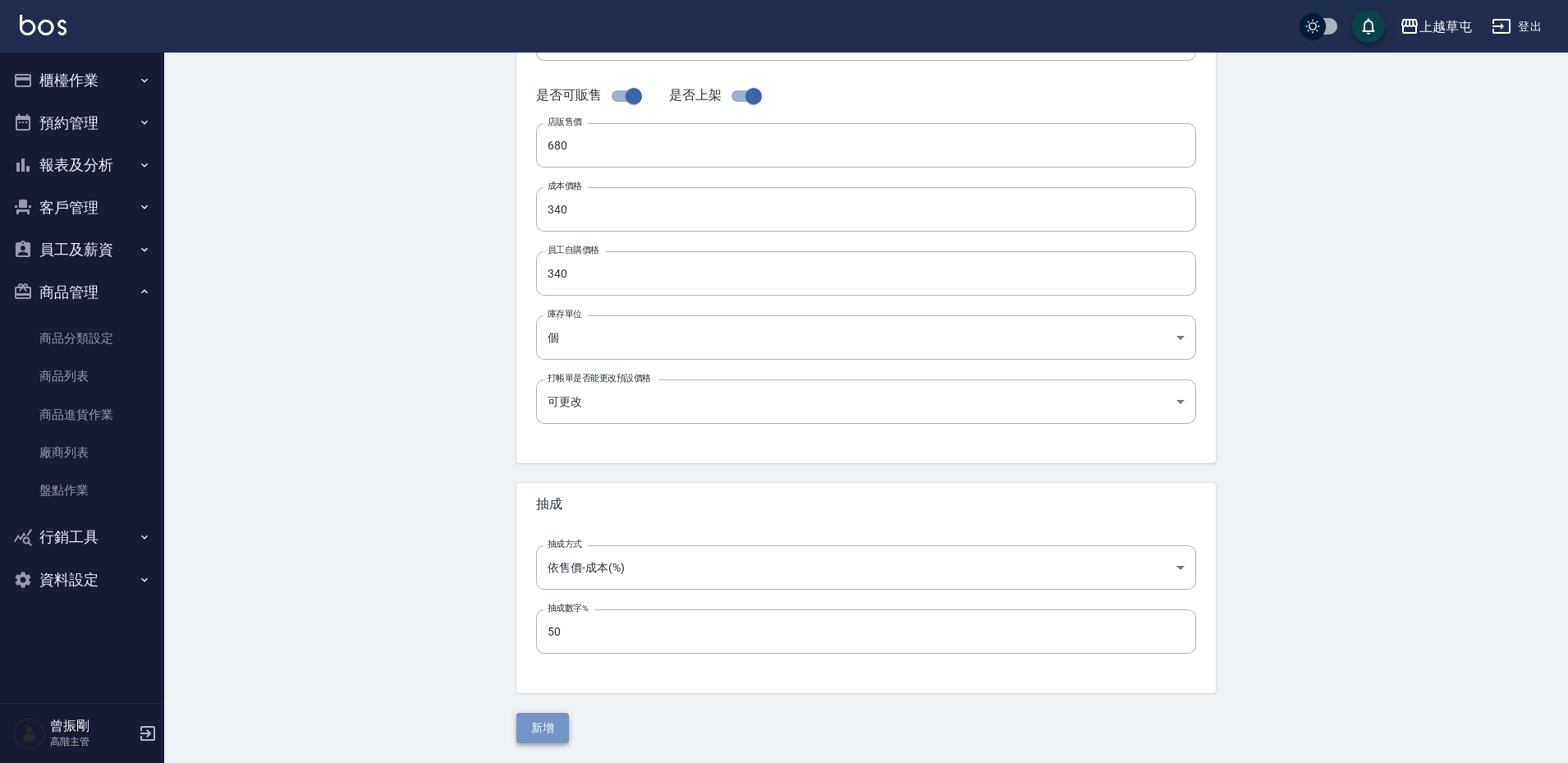
click at [538, 728] on button "新增" at bounding box center [543, 727] width 52 height 30
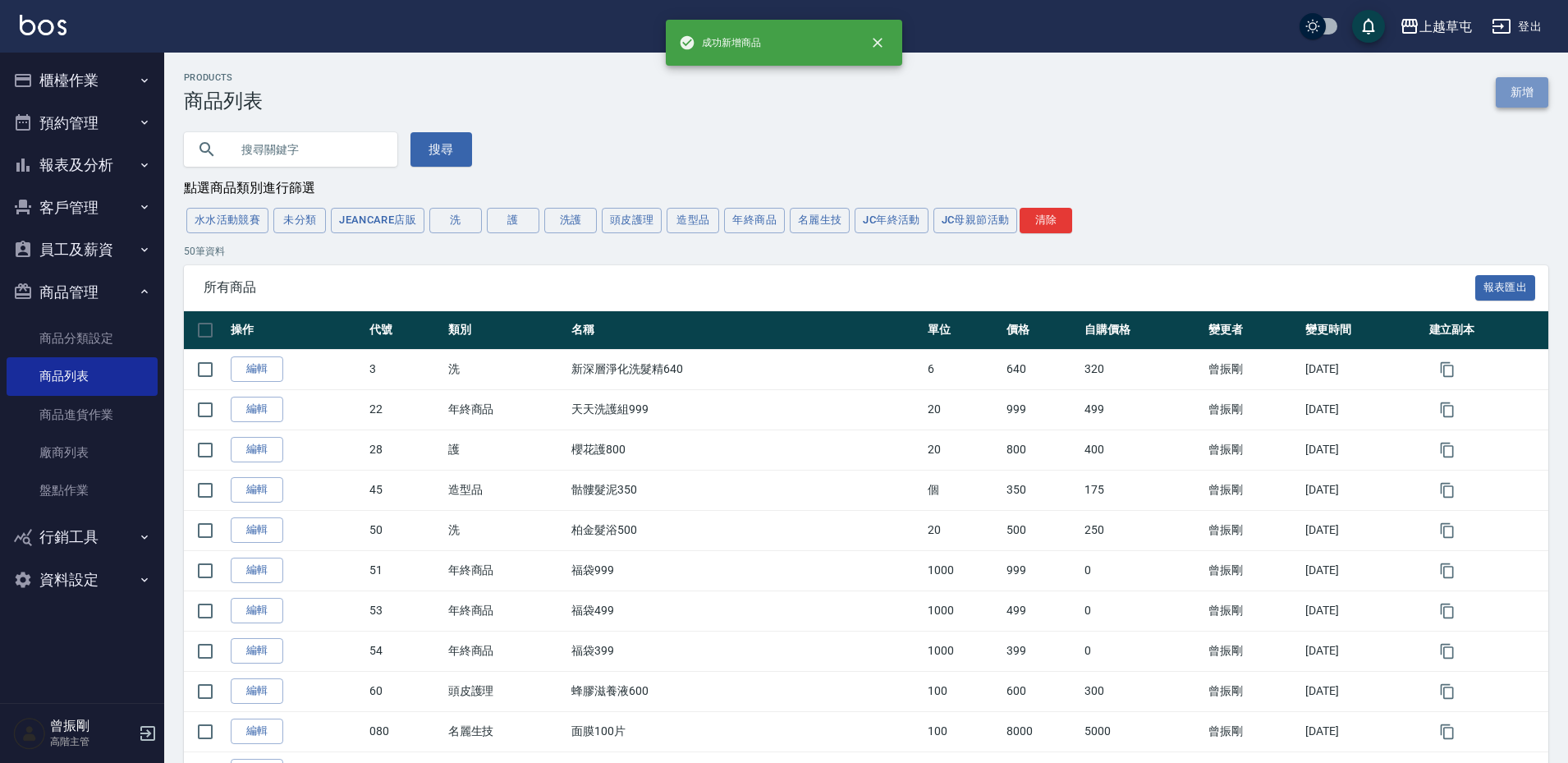
click at [1531, 92] on link "新增" at bounding box center [1522, 92] width 52 height 30
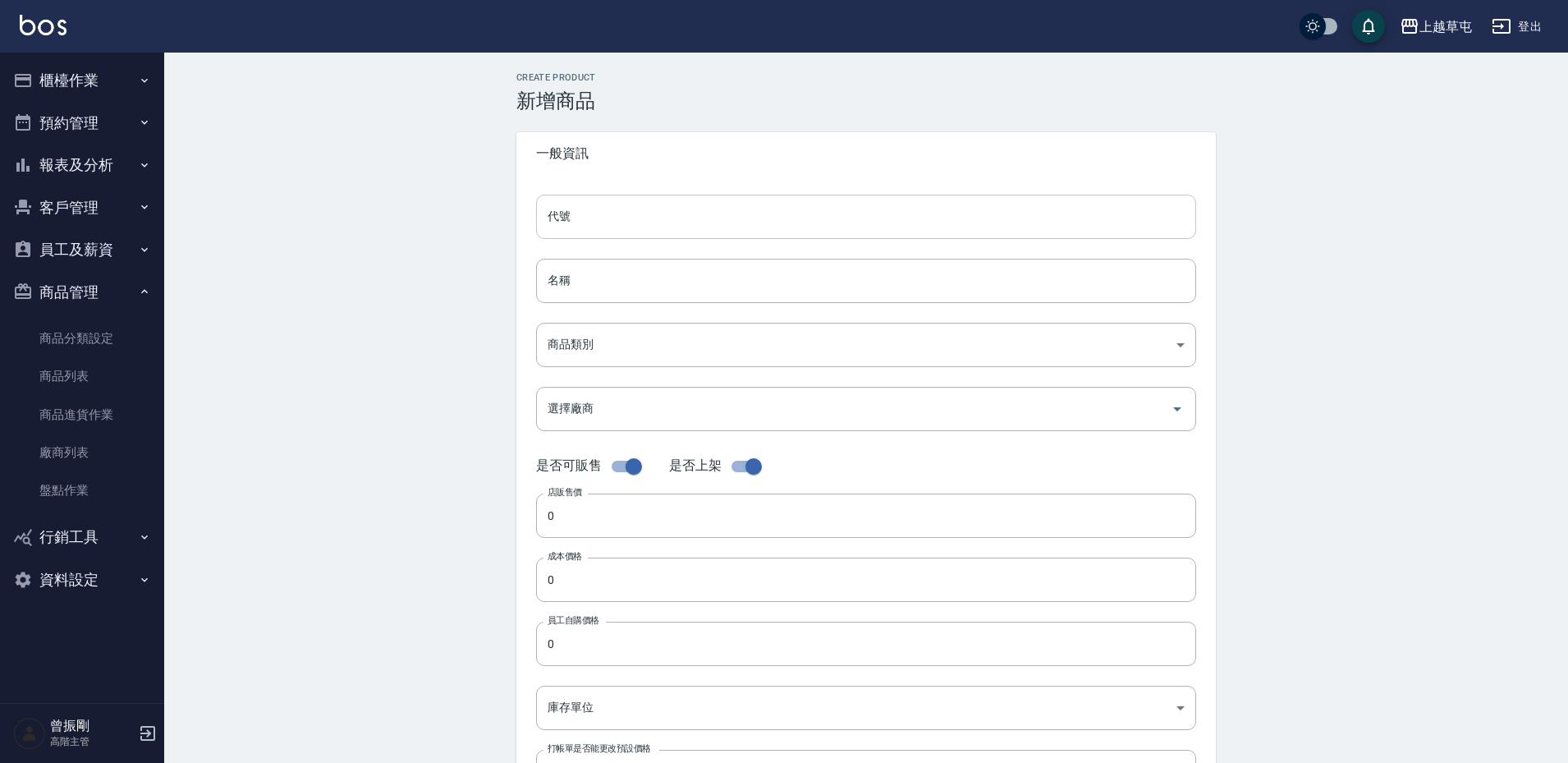
click at [590, 212] on input "代號" at bounding box center [866, 216] width 660 height 44
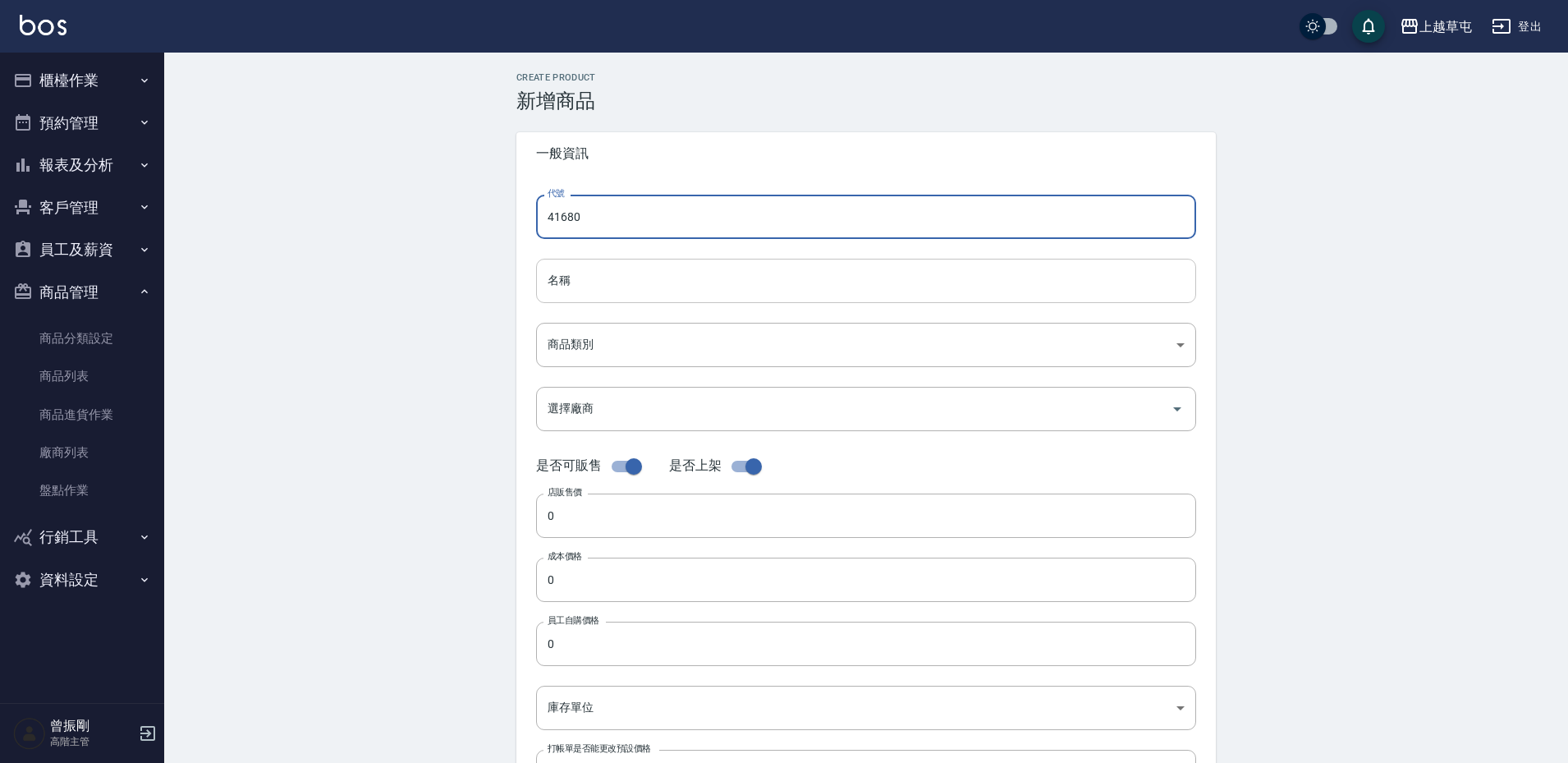
type input "41680"
click at [606, 280] on input "名稱" at bounding box center [866, 280] width 660 height 44
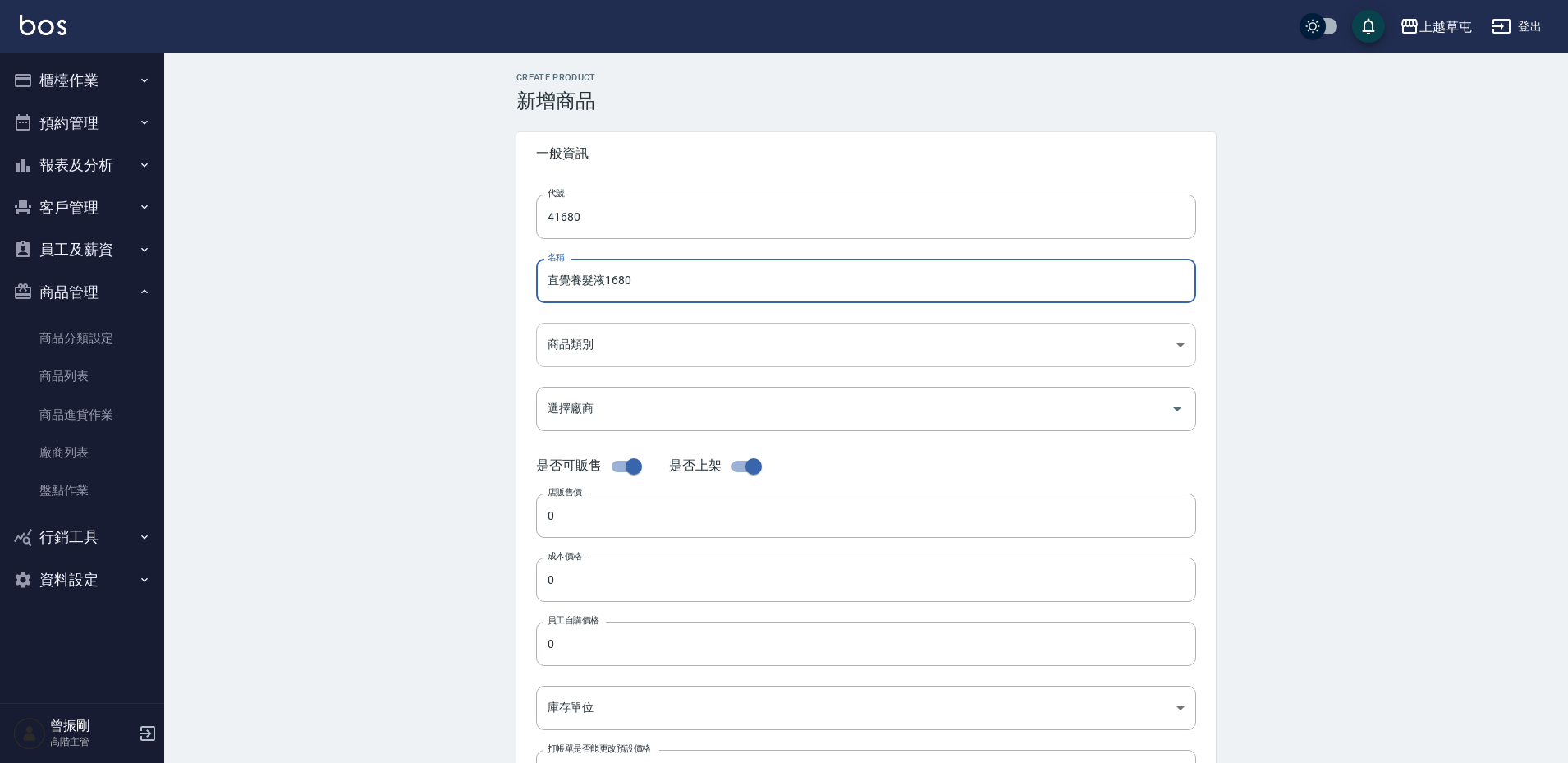
type input "直覺養髮液1680"
click at [598, 350] on body "上越草屯 登出 櫃檯作業 打帳單 帳單列表 掛單列表 座位開單 營業儀表板 現金收支登錄 高階收支登錄 材料自購登錄 每日結帳 排班表 現場電腦打卡 掃碼打卡…" at bounding box center [784, 566] width 1568 height 1133
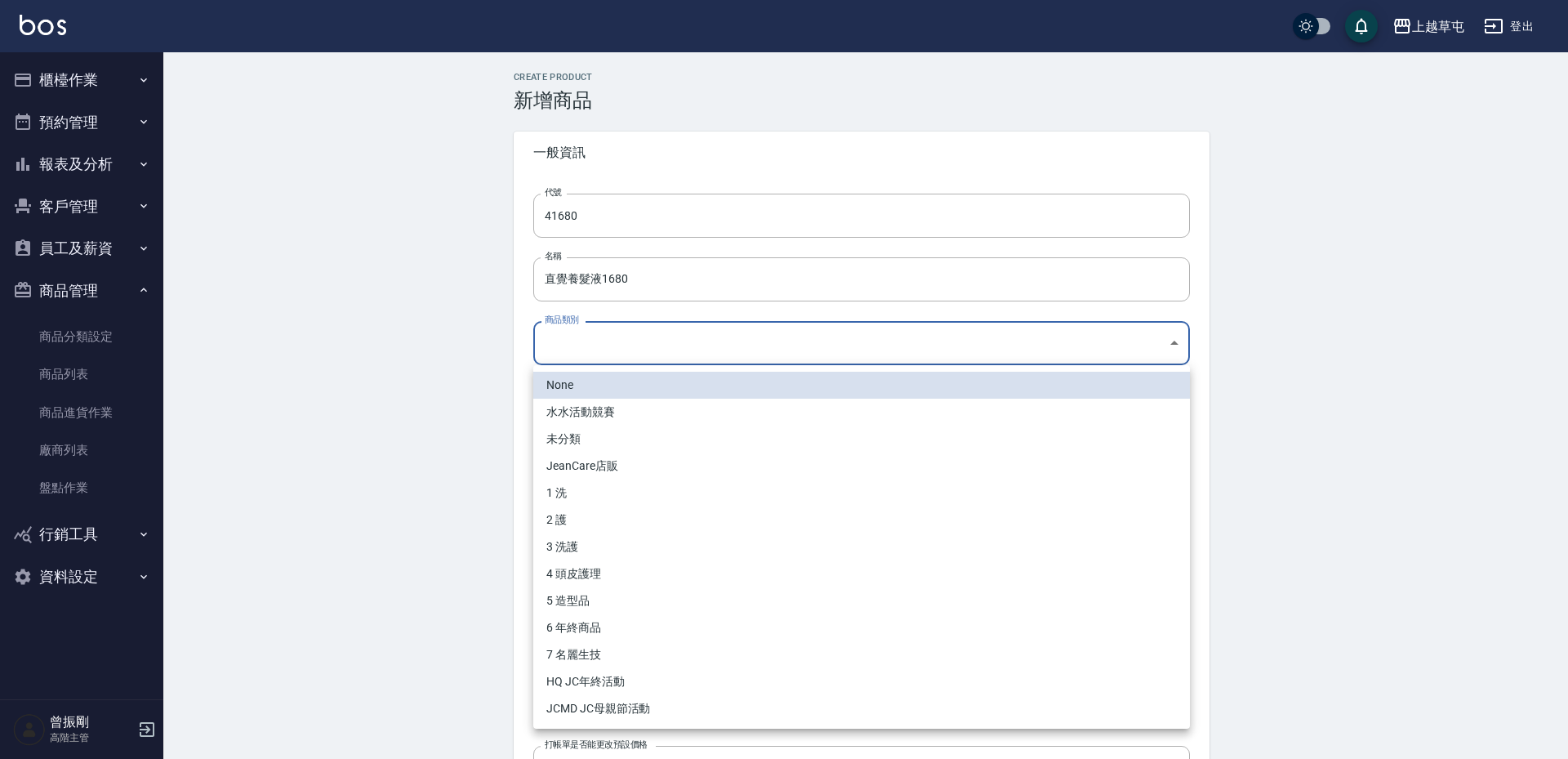
click at [580, 574] on li "4 頭皮護理" at bounding box center [861, 574] width 656 height 27
type input "a490818f-d9e1-4d92-9750-9f4ea42bc89f"
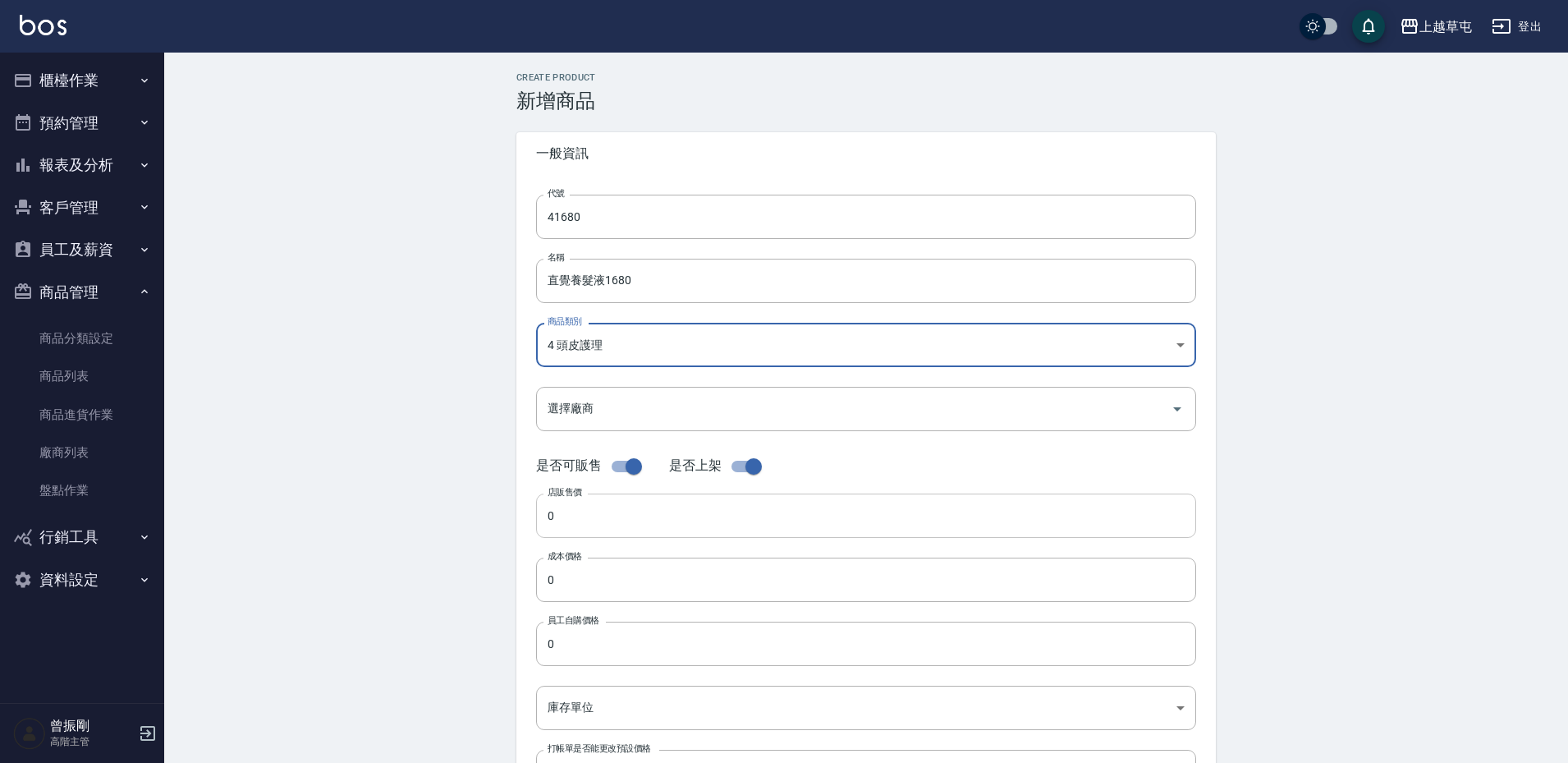
click at [609, 521] on input "0" at bounding box center [866, 515] width 660 height 44
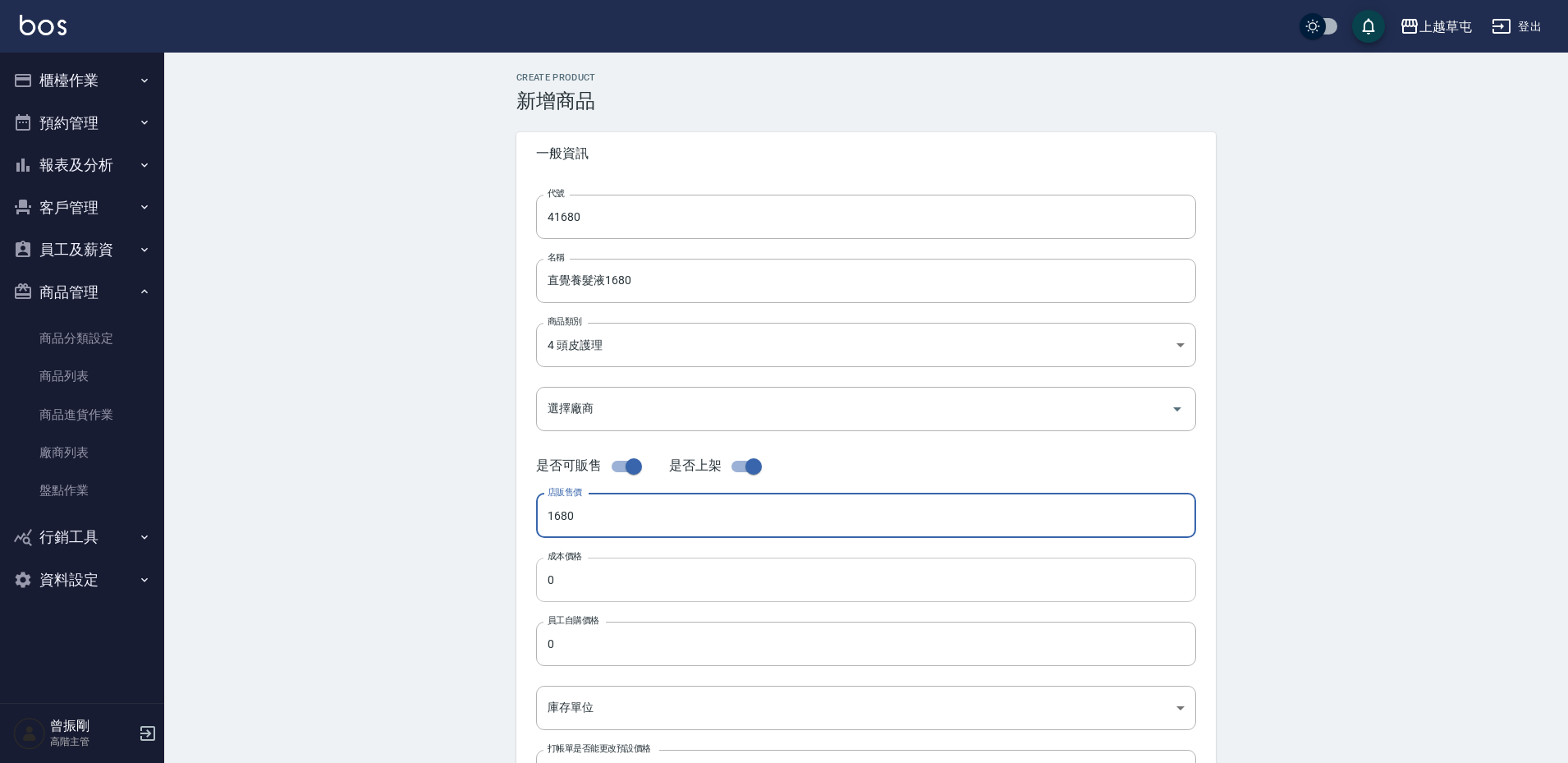
type input "1680"
click at [623, 594] on input "0" at bounding box center [866, 579] width 660 height 44
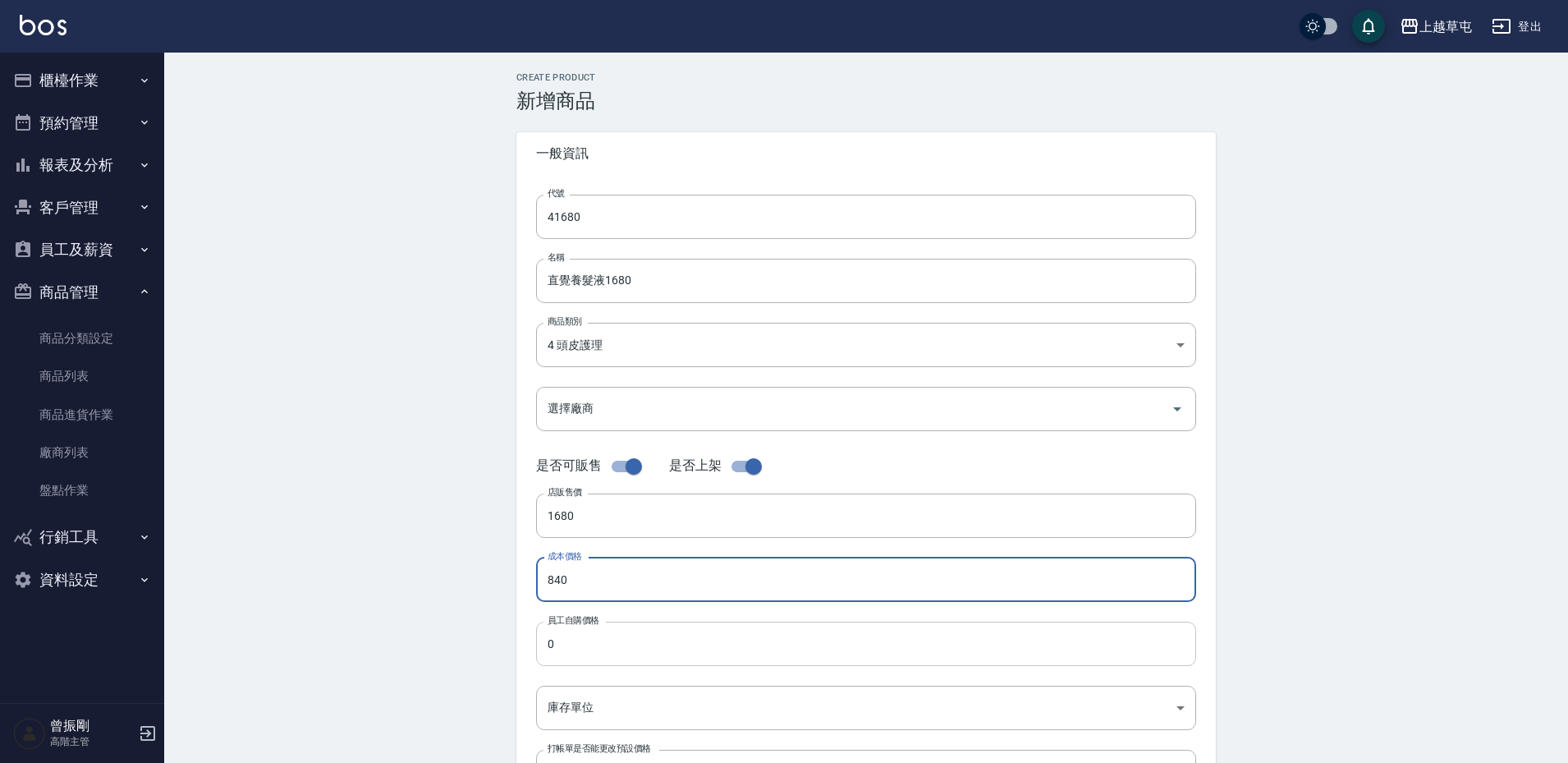
type input "840"
click at [610, 638] on input "0" at bounding box center [866, 643] width 660 height 44
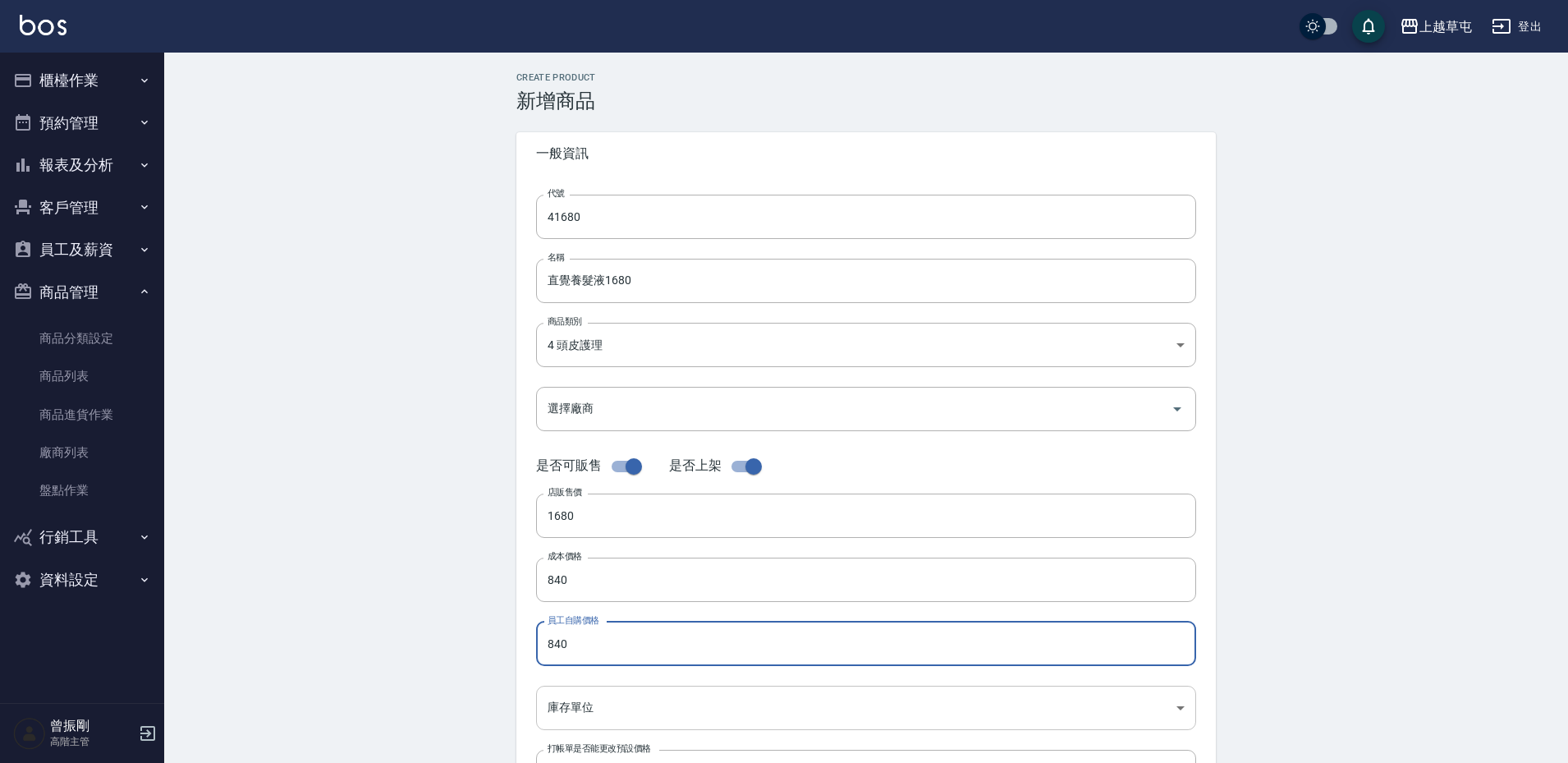
type input "840"
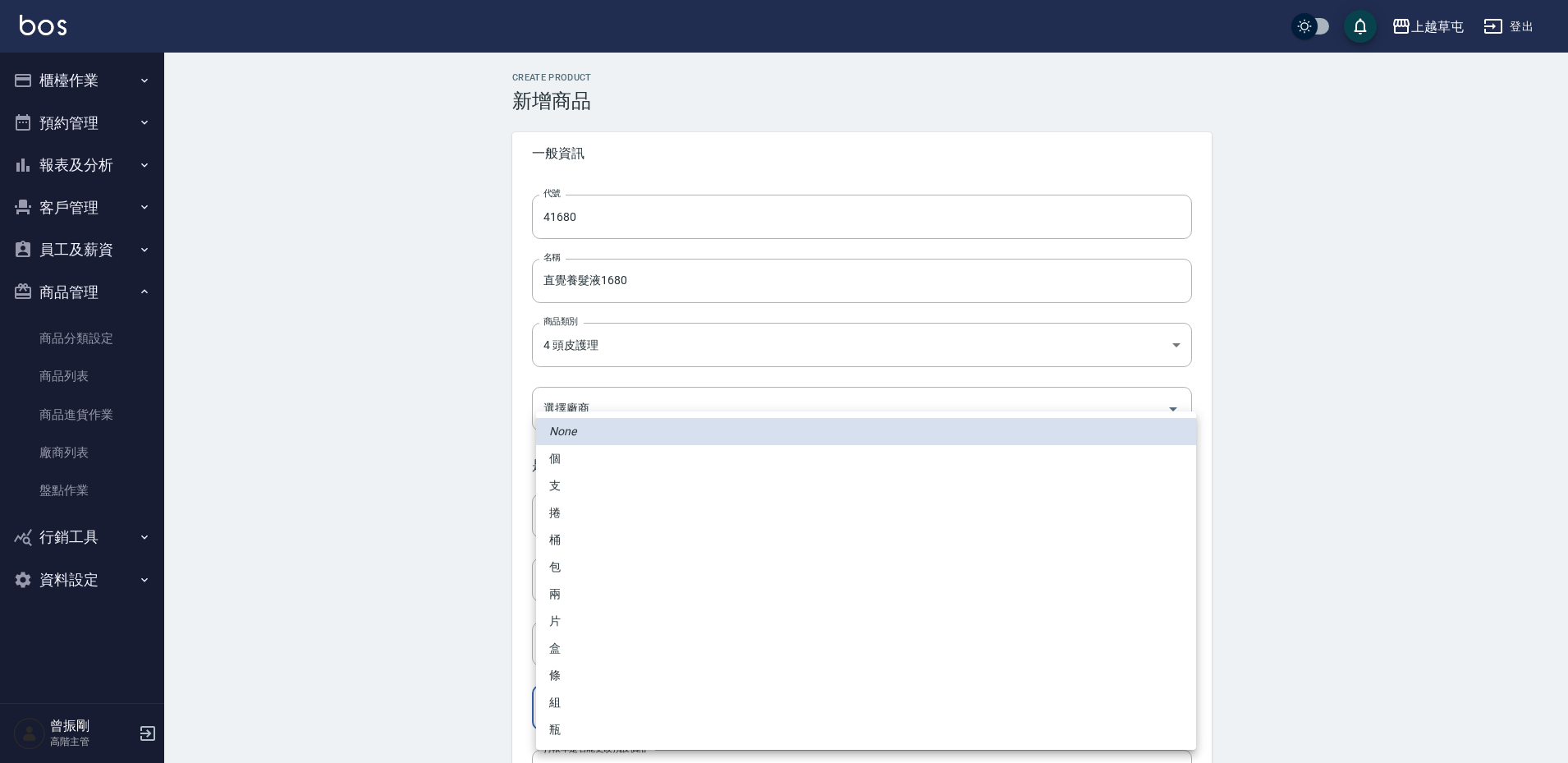
click at [613, 694] on body "上越草屯 登出 櫃檯作業 打帳單 帳單列表 掛單列表 座位開單 營業儀表板 現金收支登錄 高階收支登錄 材料自購登錄 每日結帳 排班表 現場電腦打卡 掃碼打卡…" at bounding box center [784, 566] width 1568 height 1133
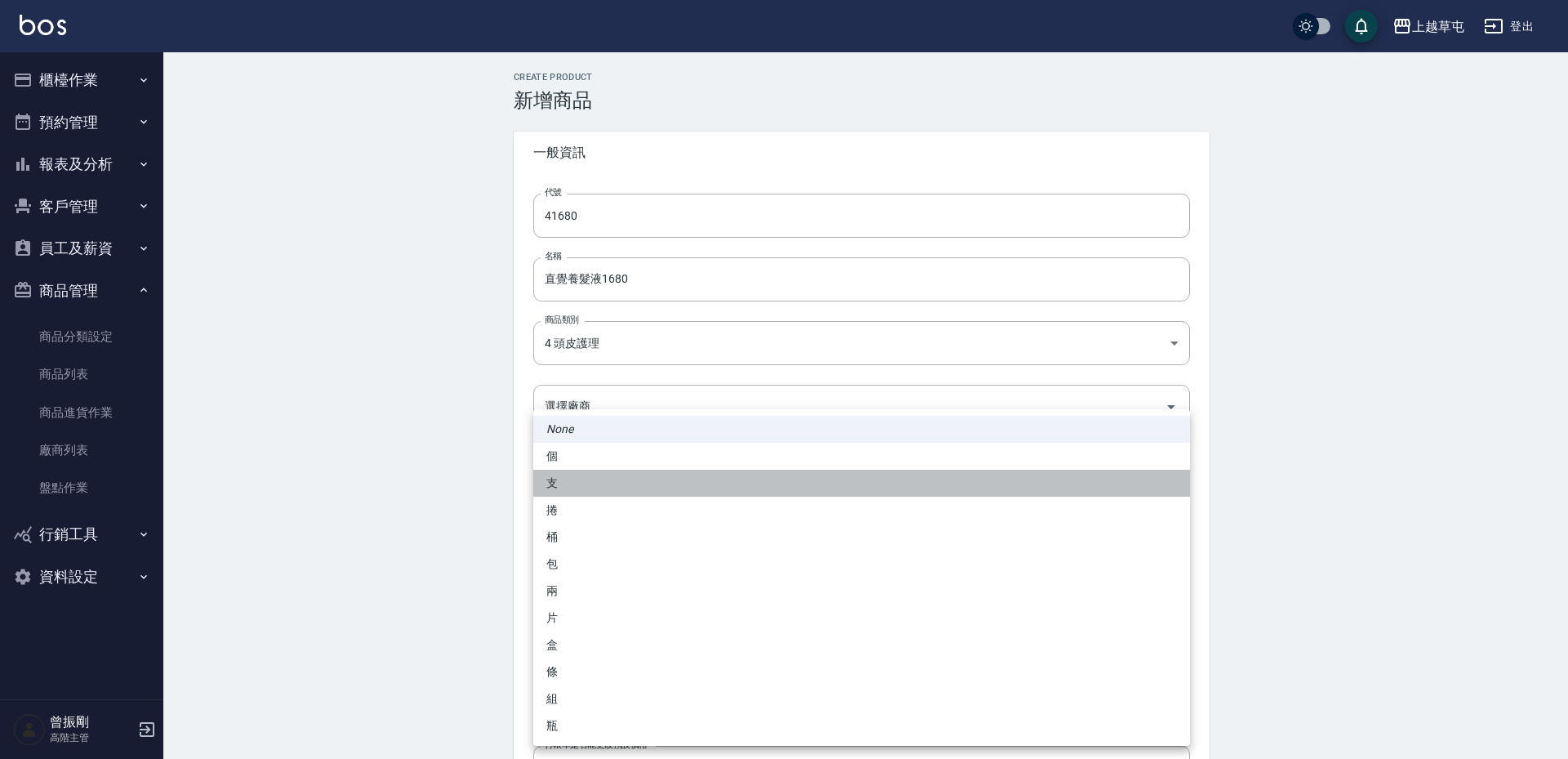
click at [583, 483] on li "支" at bounding box center [861, 482] width 656 height 27
type input "支"
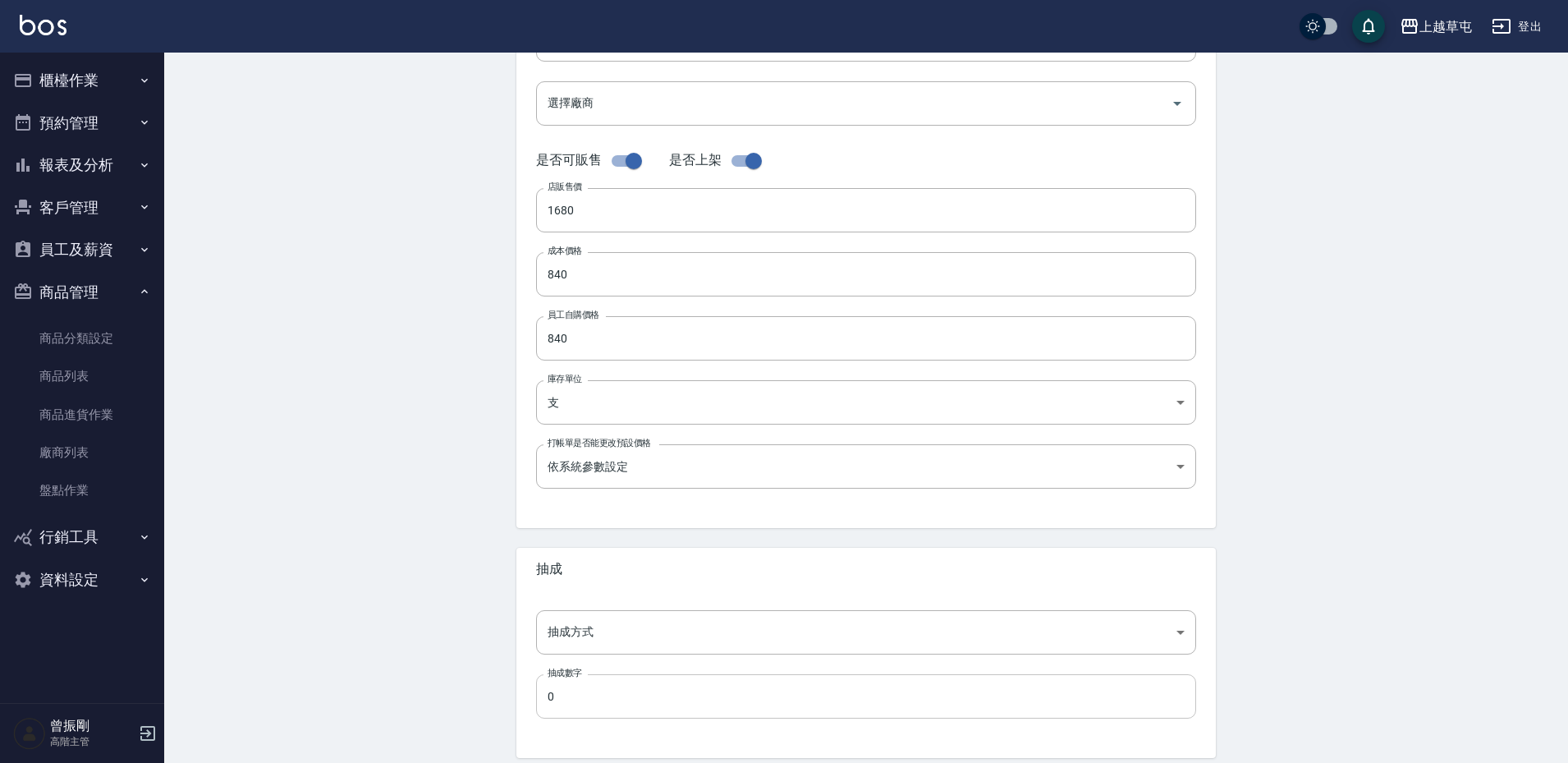
scroll to position [370, 0]
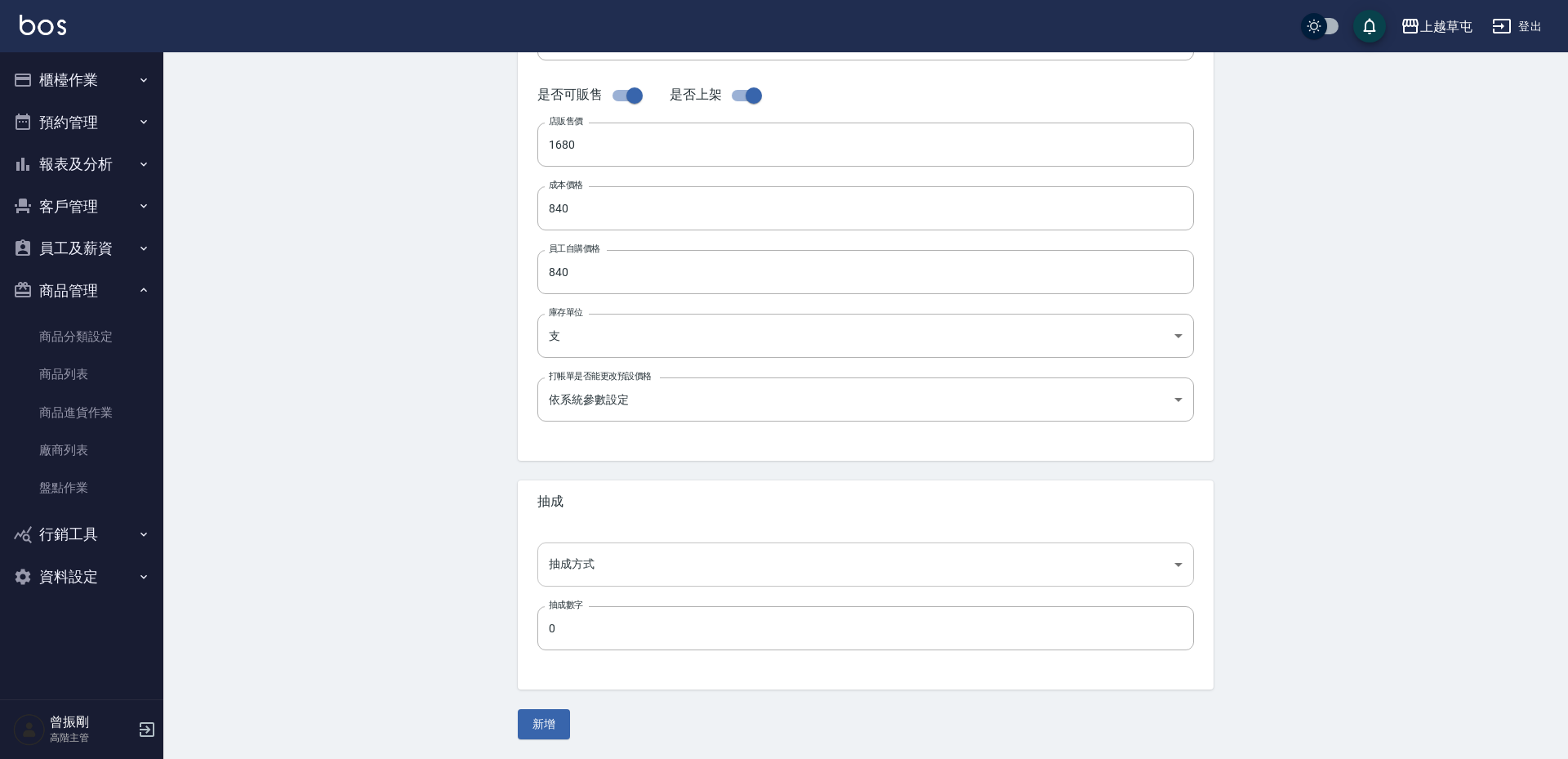
click at [574, 566] on body "上越草屯 登出 櫃檯作業 打帳單 帳單列表 掛單列表 座位開單 營業儀表板 現金收支登錄 高階收支登錄 材料自購登錄 每日結帳 排班表 現場電腦打卡 掃碼打卡…" at bounding box center [784, 196] width 1568 height 1127
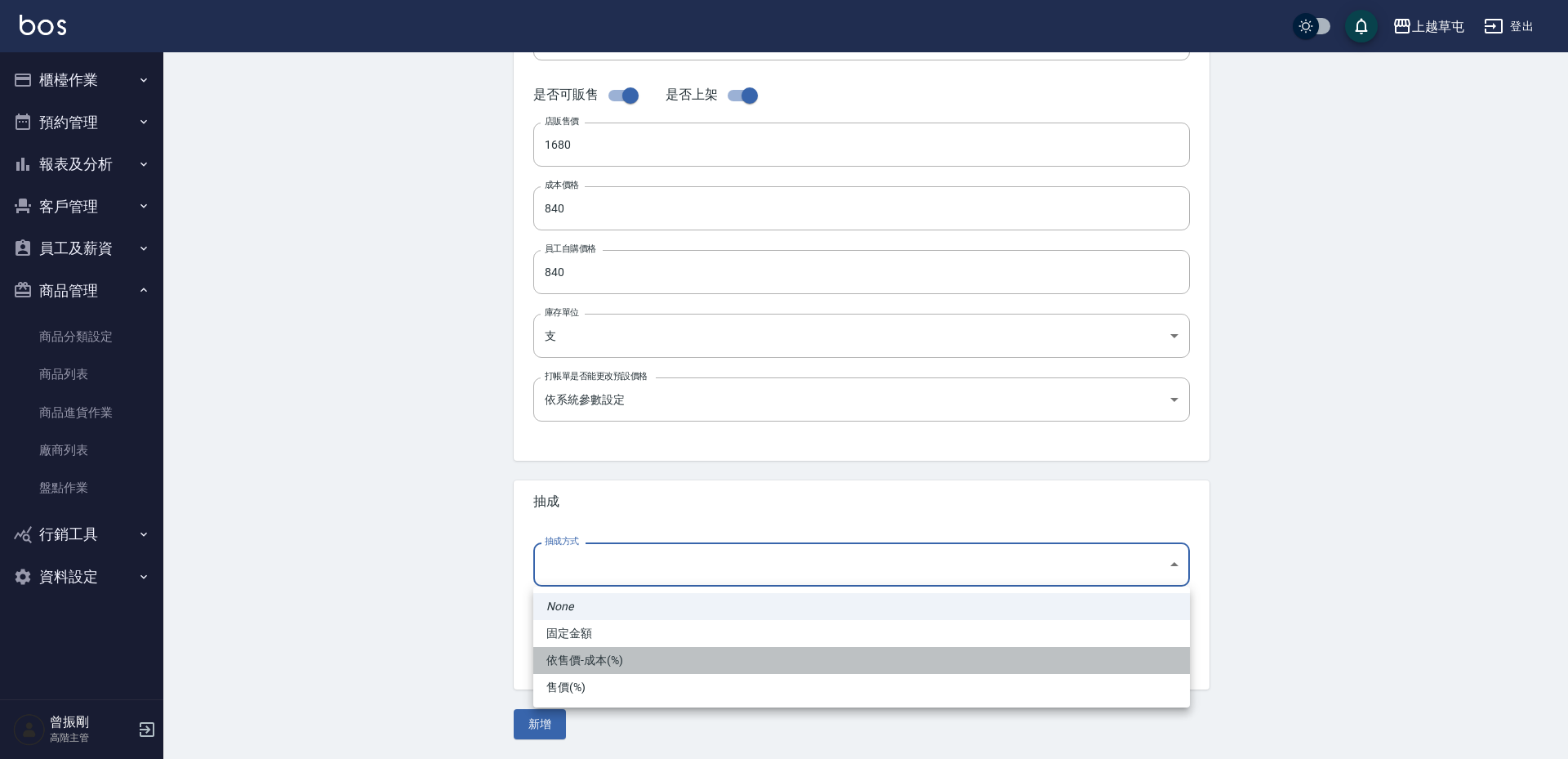
click at [594, 659] on li "依售價-成本(%)" at bounding box center [861, 660] width 656 height 27
type input "byCost"
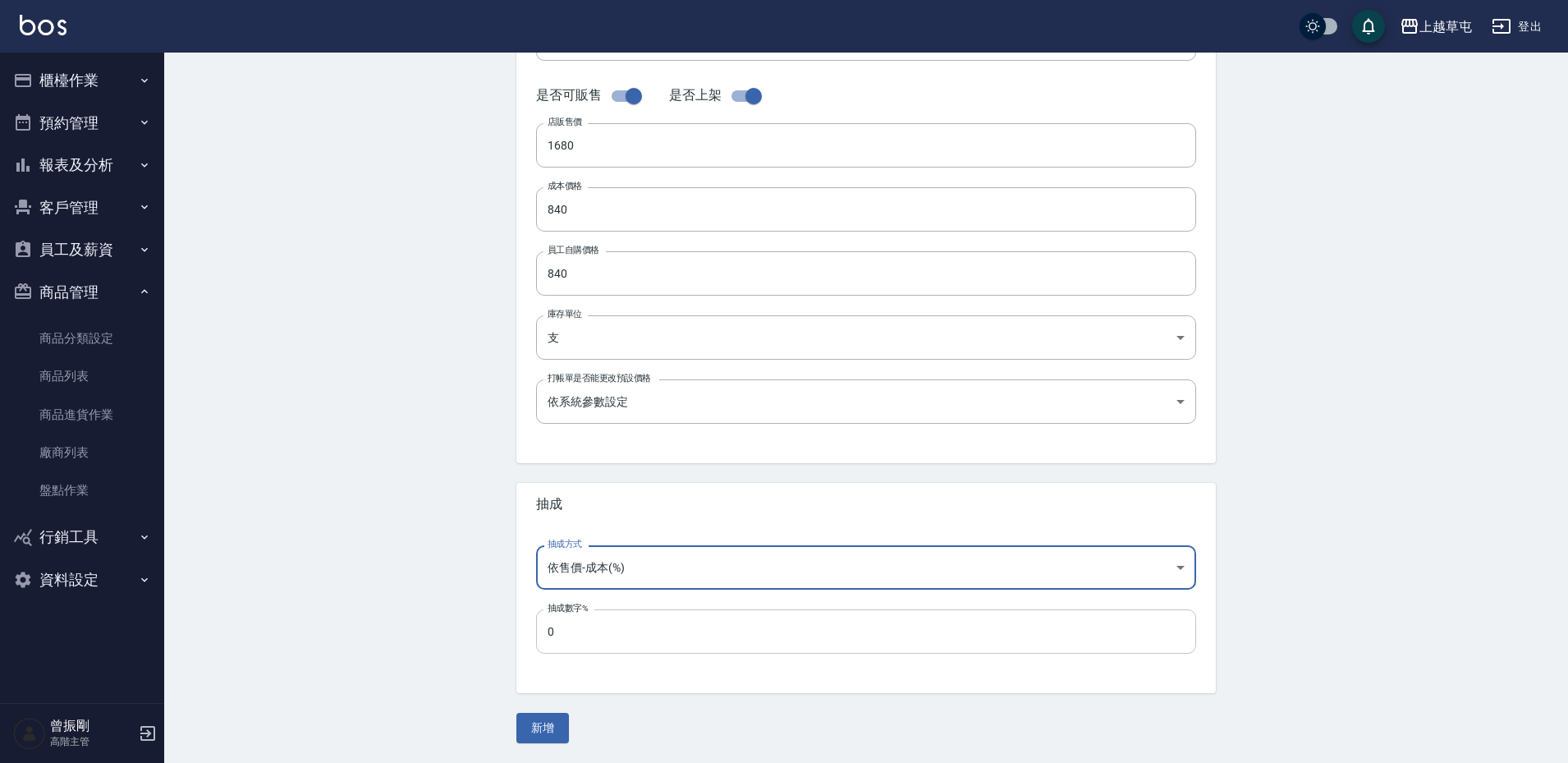
click at [604, 638] on input "0" at bounding box center [866, 631] width 660 height 44
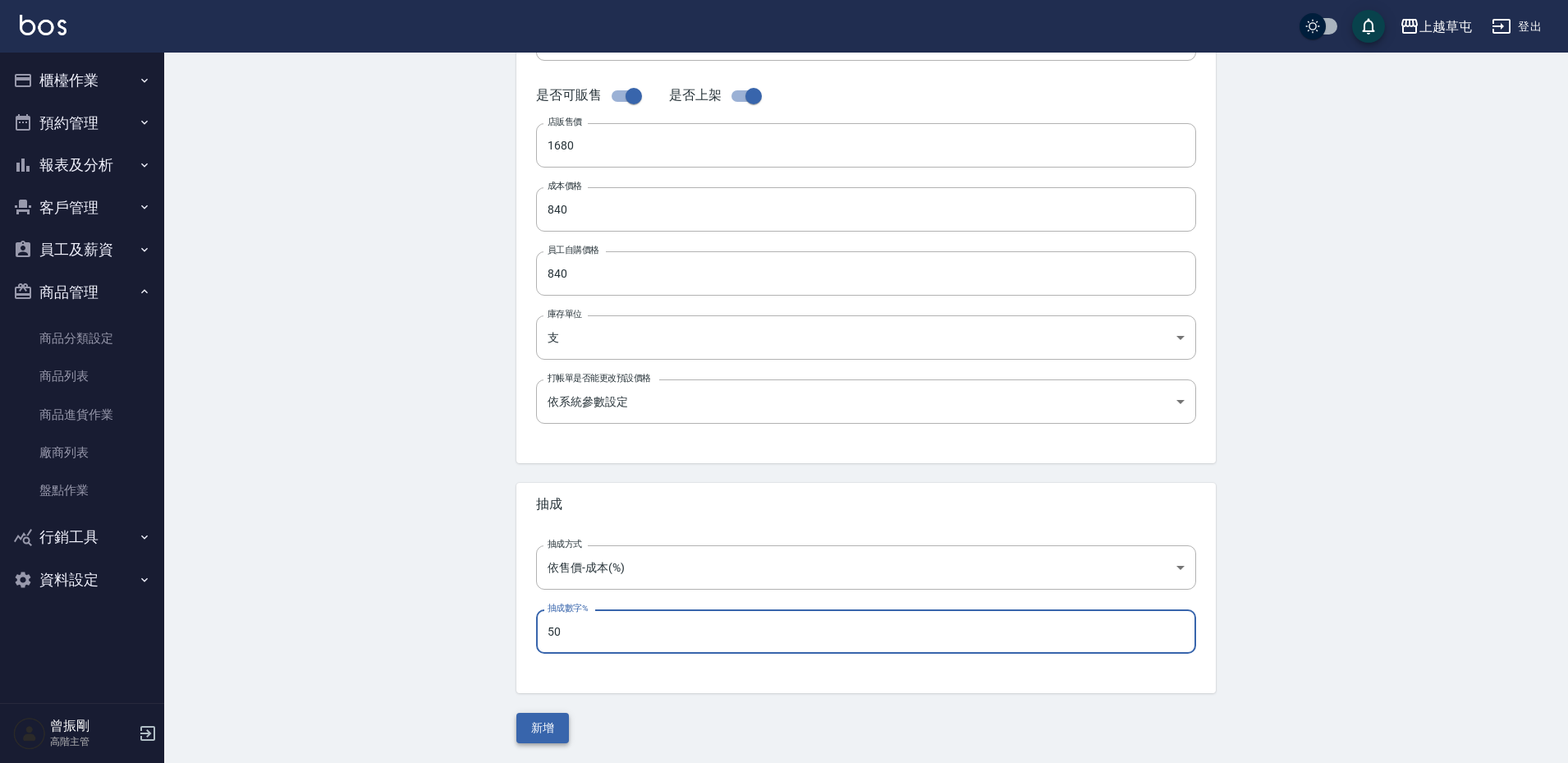
type input "50"
click at [554, 726] on button "新增" at bounding box center [543, 727] width 52 height 30
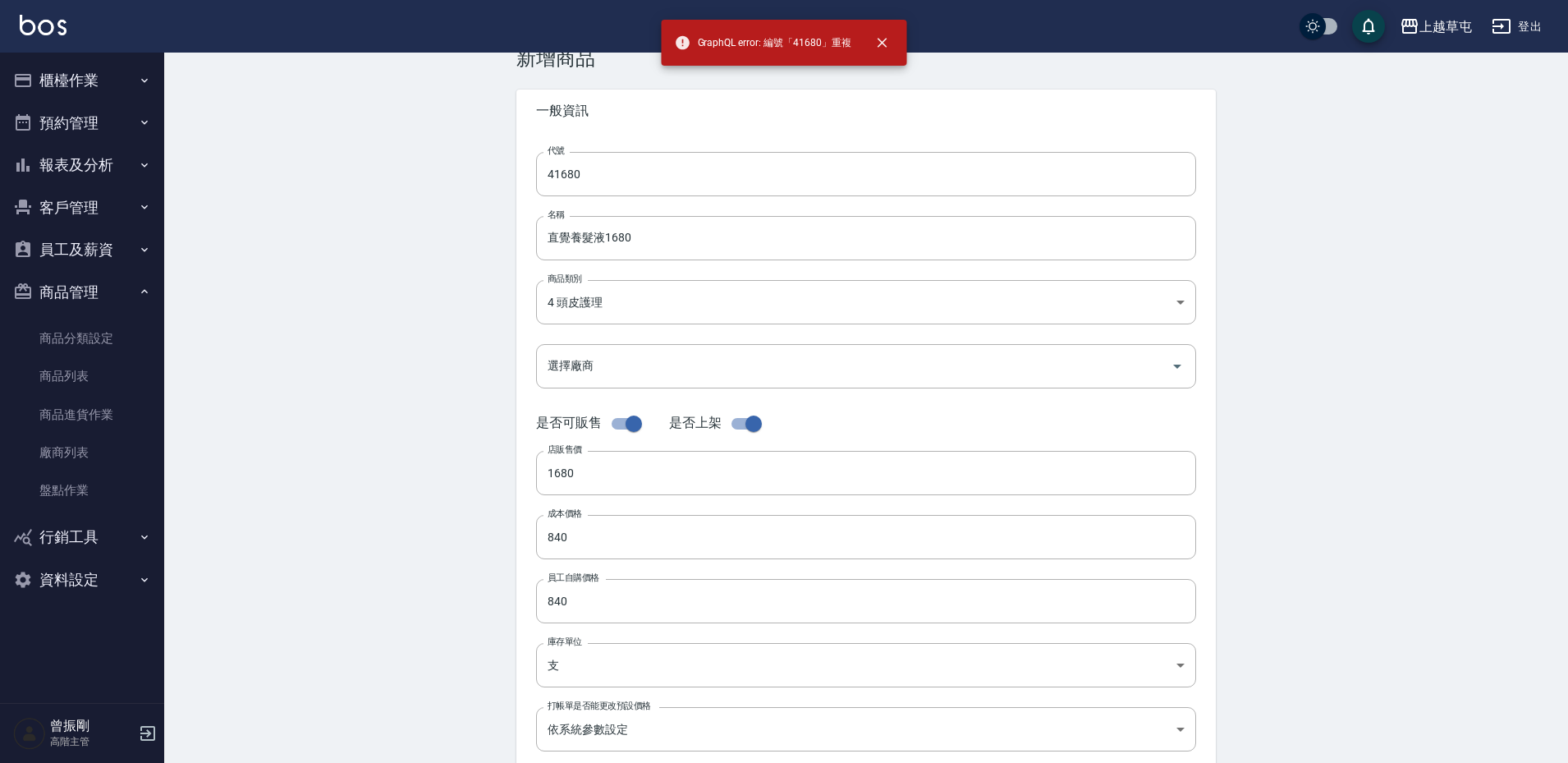
scroll to position [0, 0]
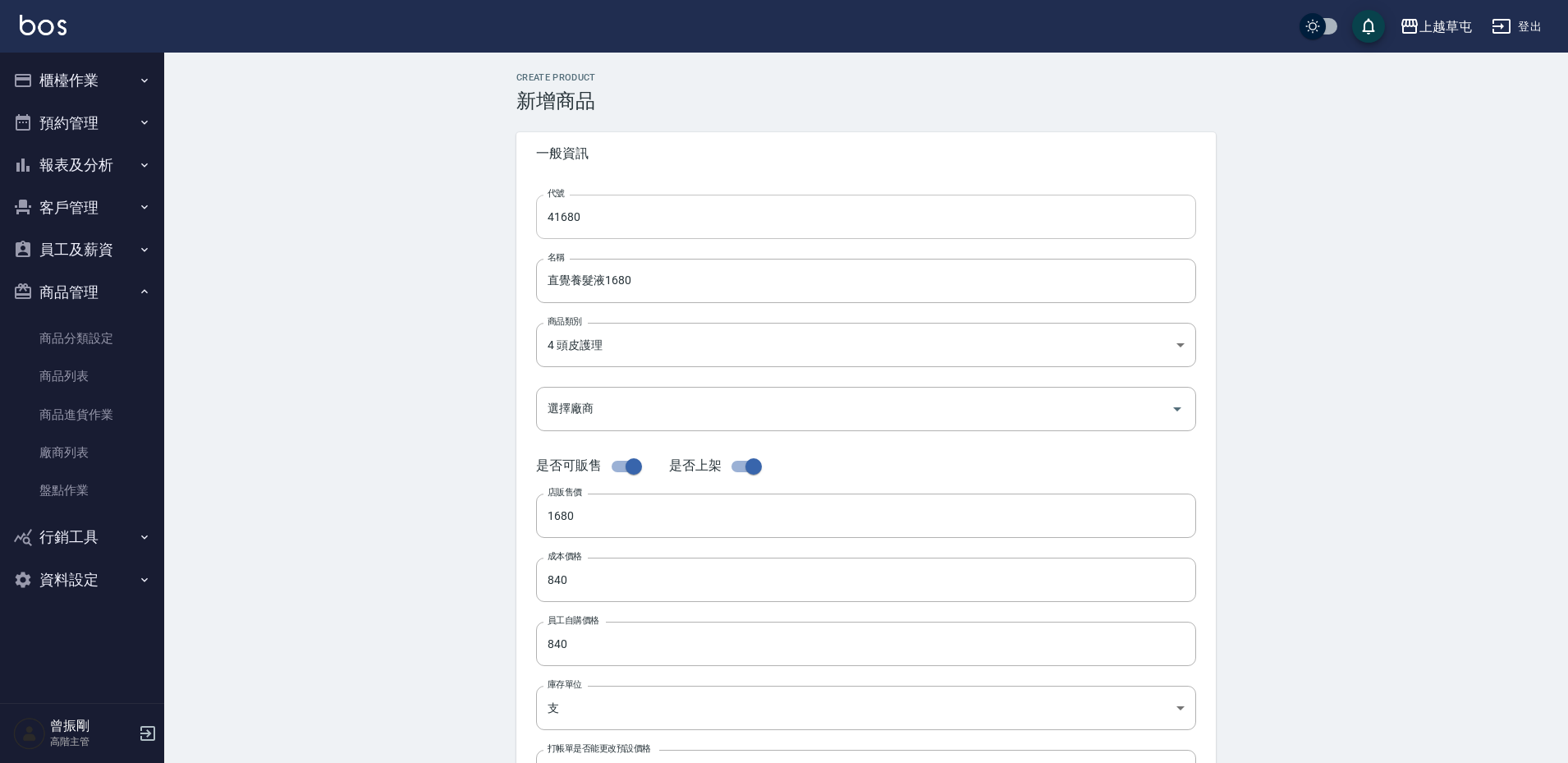
click at [590, 212] on input "41680" at bounding box center [866, 216] width 660 height 44
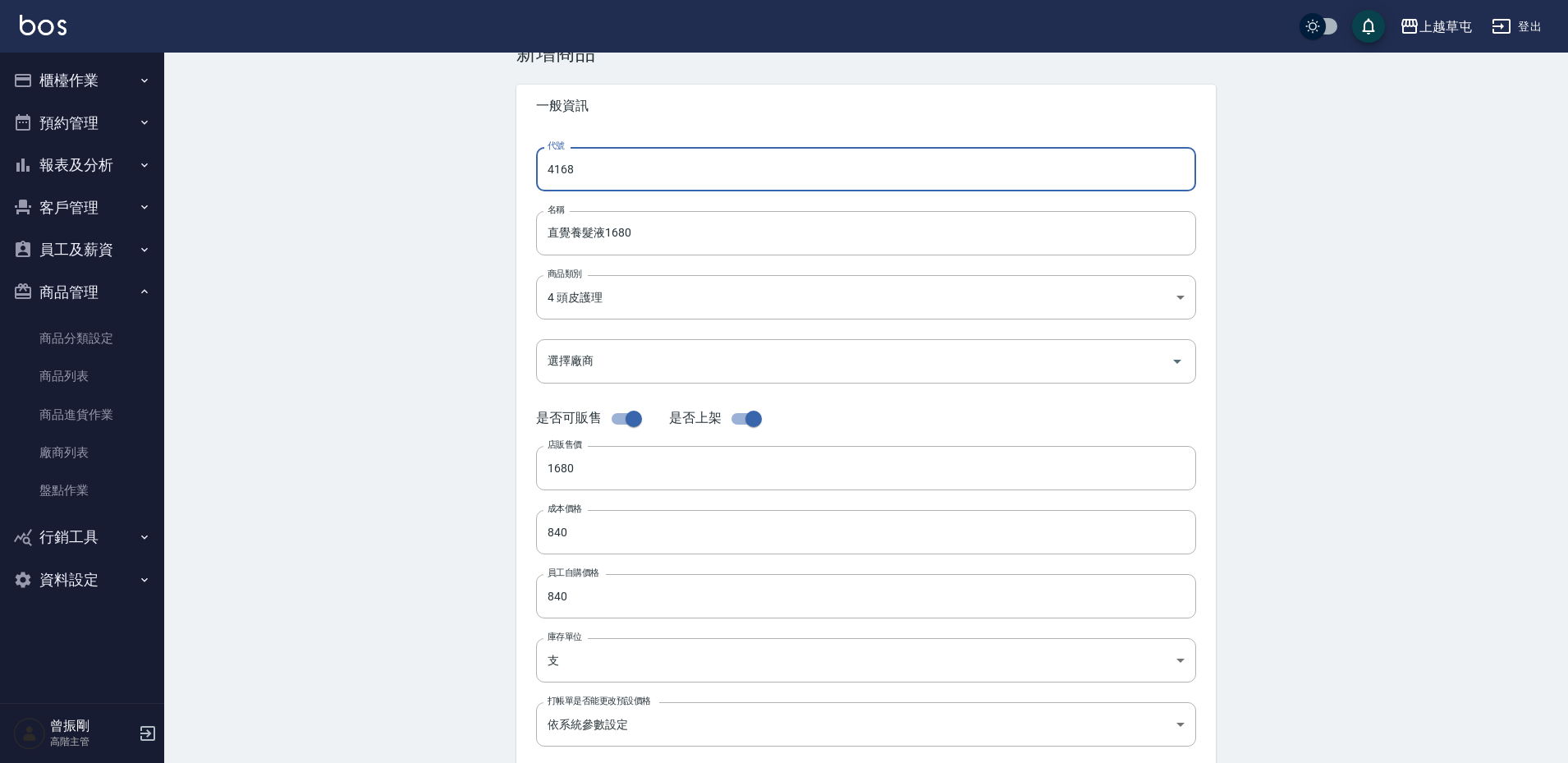
scroll to position [370, 0]
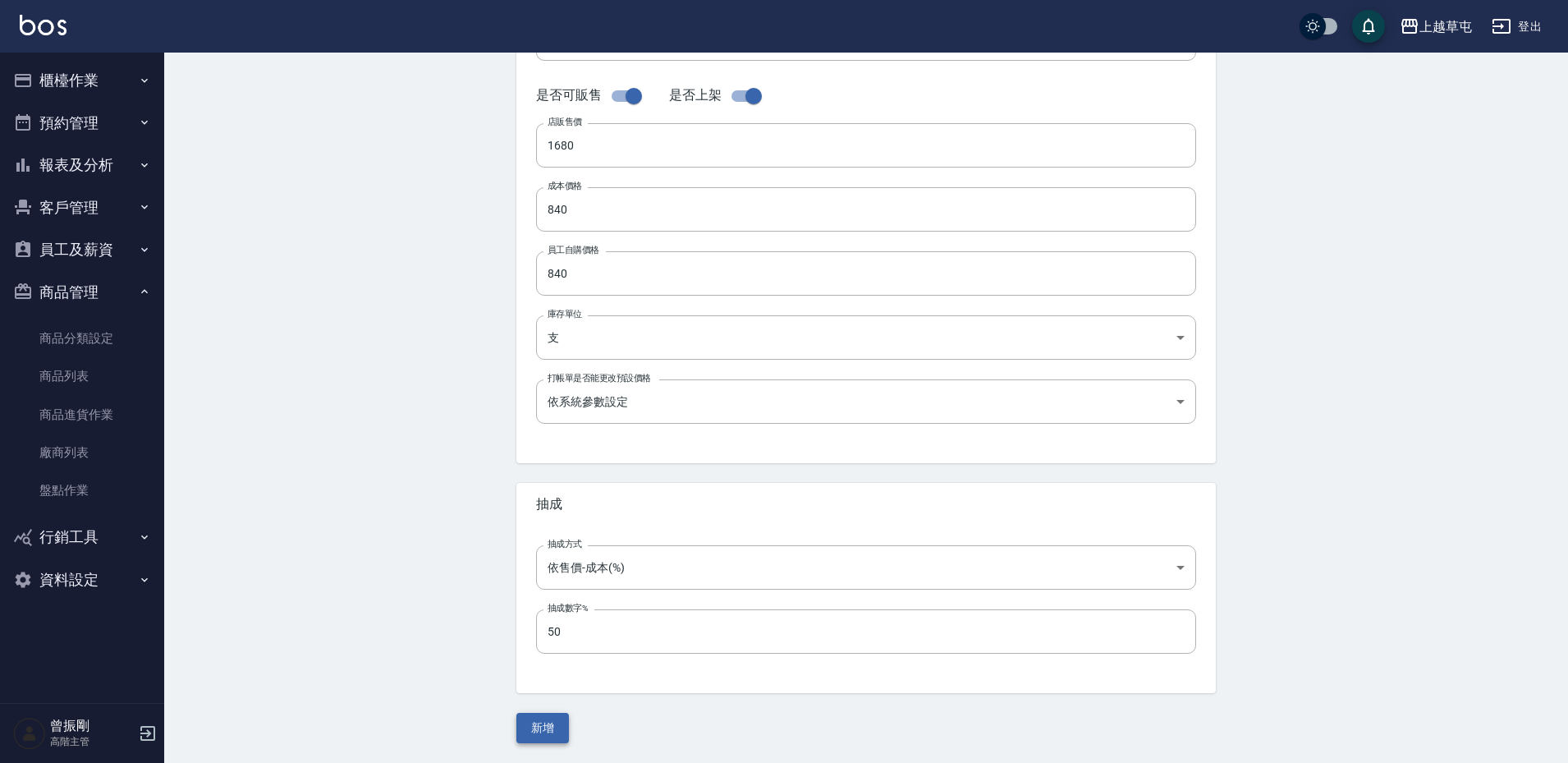
type input "4168"
click at [536, 730] on button "新增" at bounding box center [543, 727] width 52 height 30
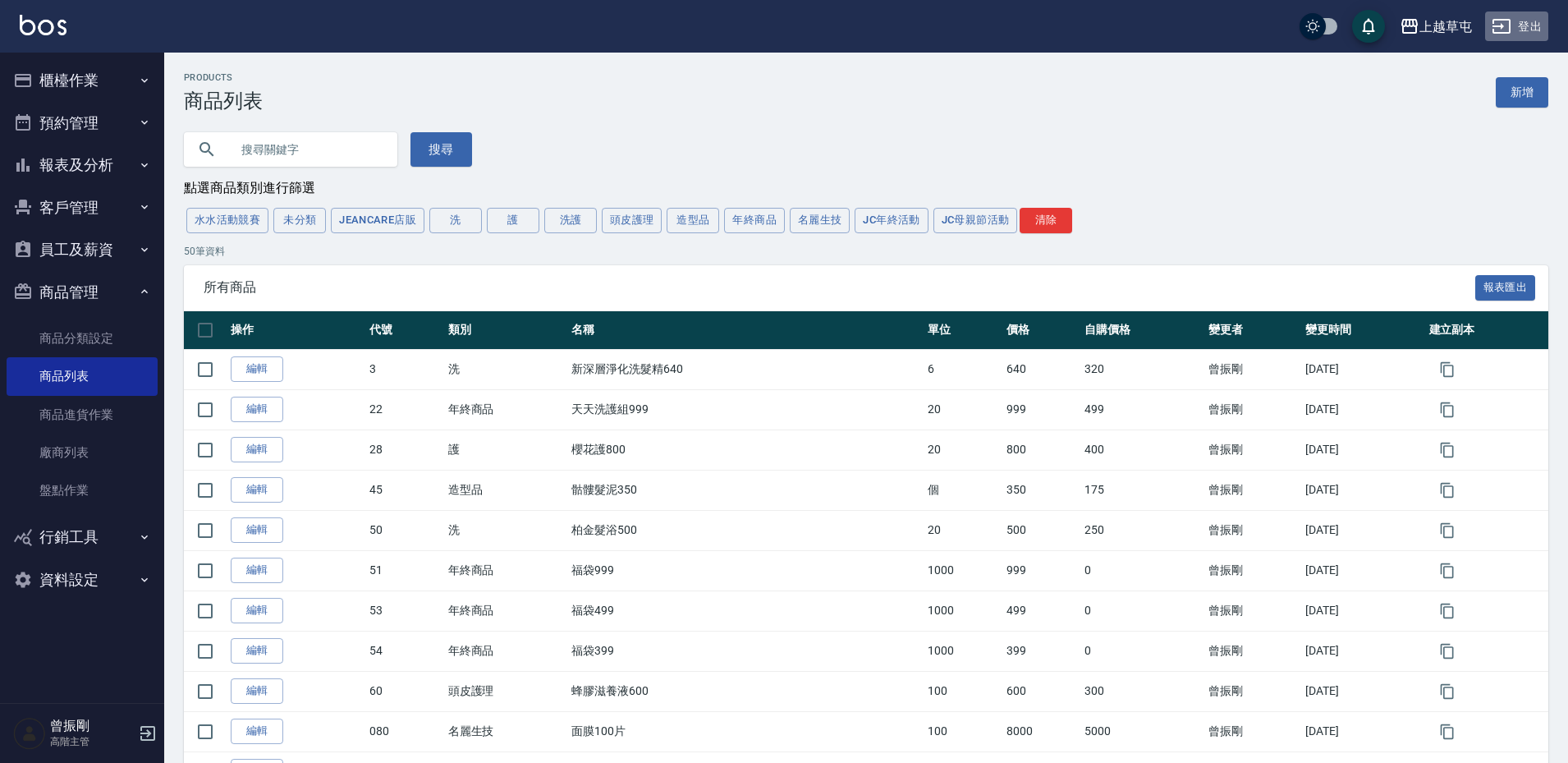
click at [1540, 22] on button "登出" at bounding box center [1517, 26] width 64 height 30
